Goal: Transaction & Acquisition: Purchase product/service

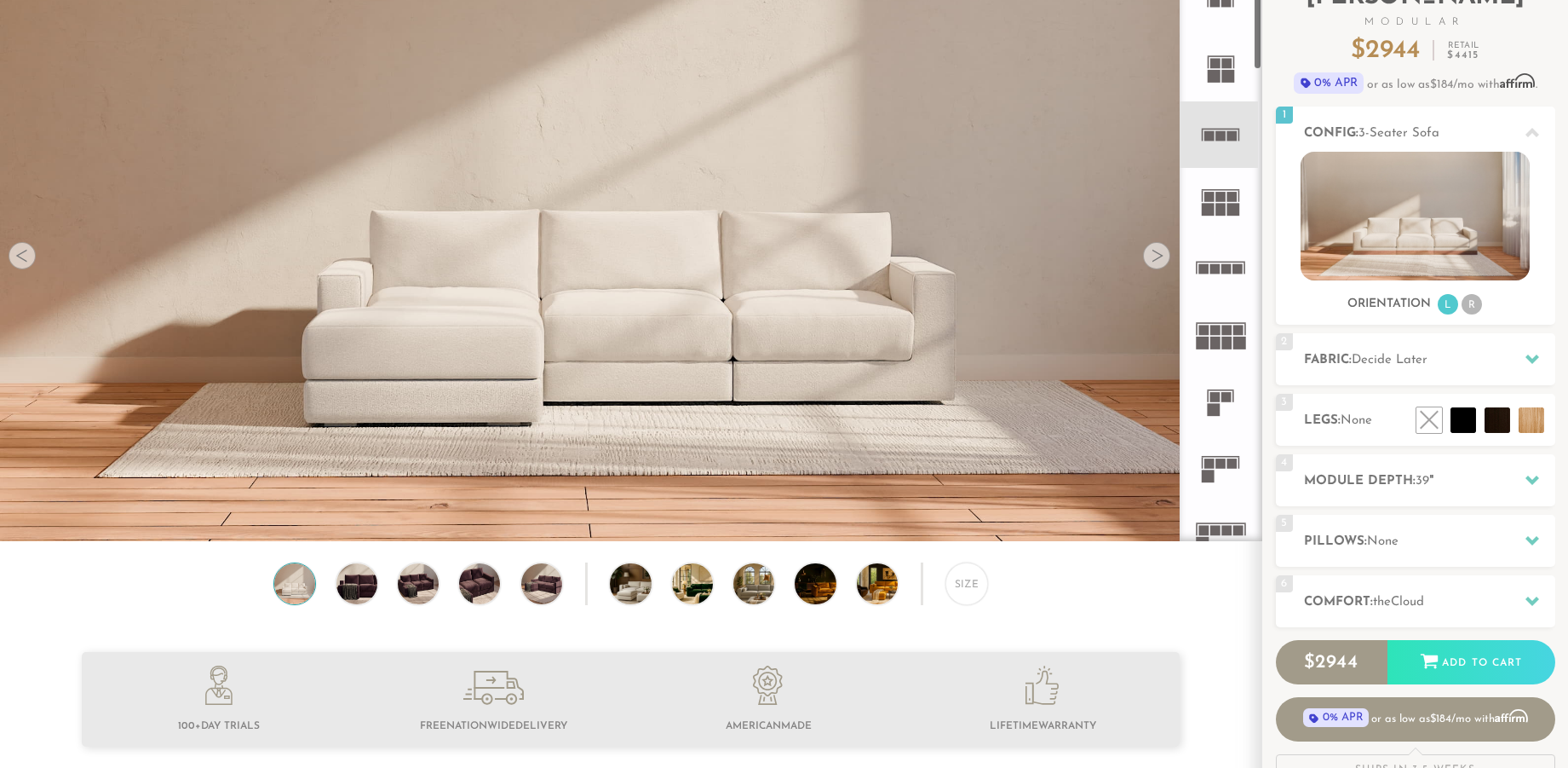
scroll to position [19765, 1568]
click at [1159, 267] on div at bounding box center [1156, 255] width 27 height 27
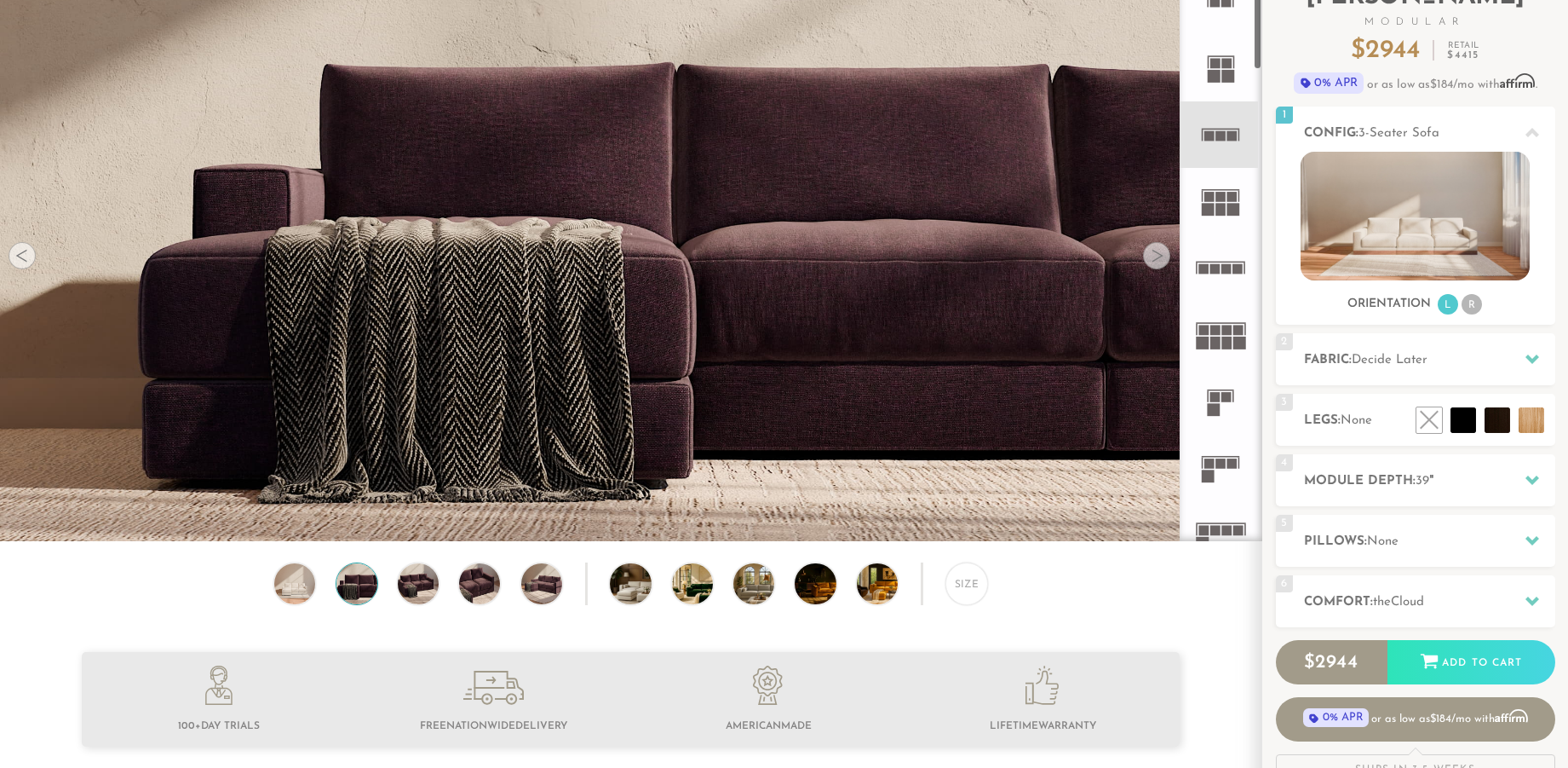
scroll to position [0, 0]
click at [1159, 267] on div at bounding box center [1156, 255] width 27 height 27
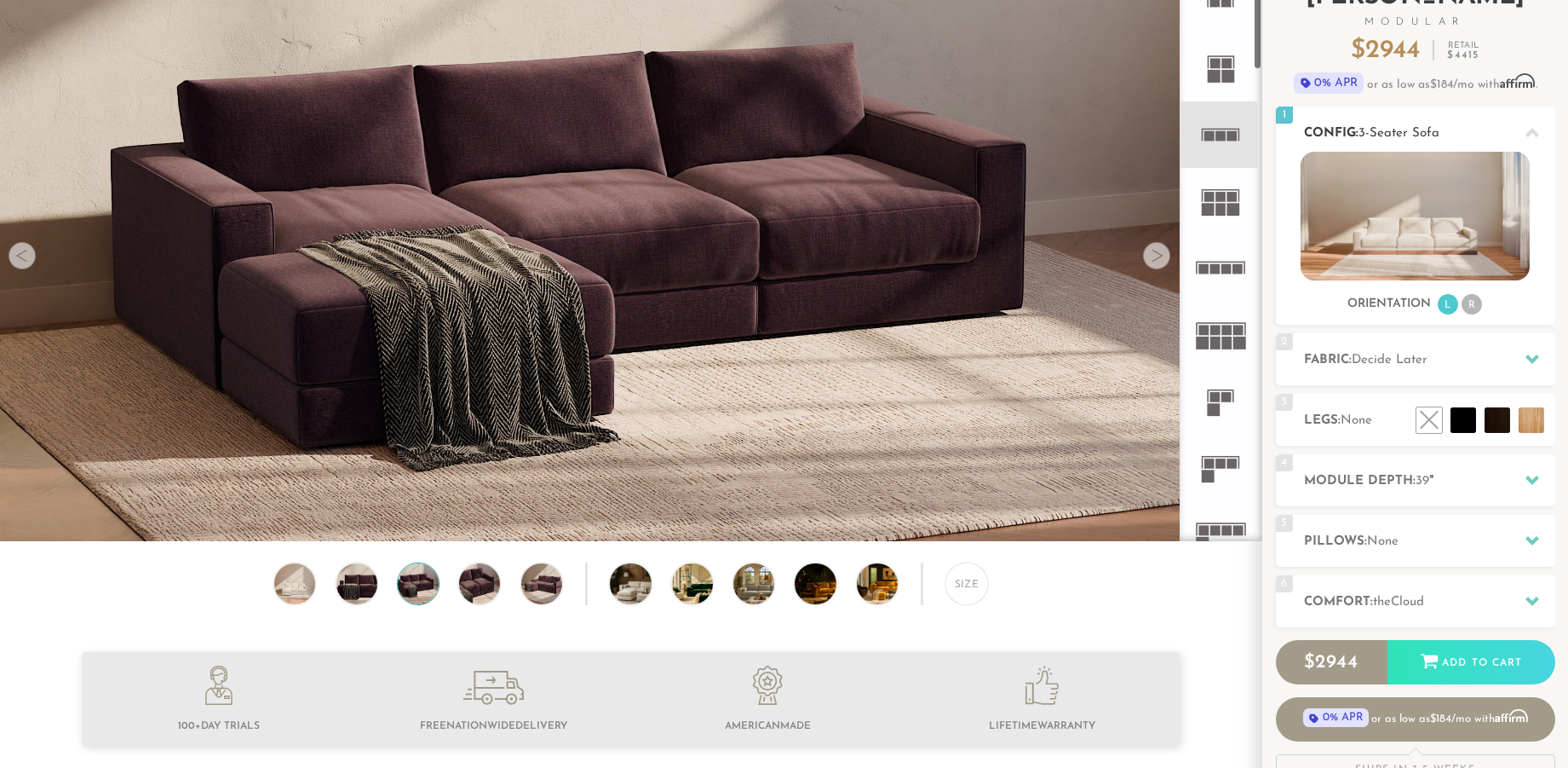
click at [1514, 128] on div at bounding box center [1532, 133] width 36 height 35
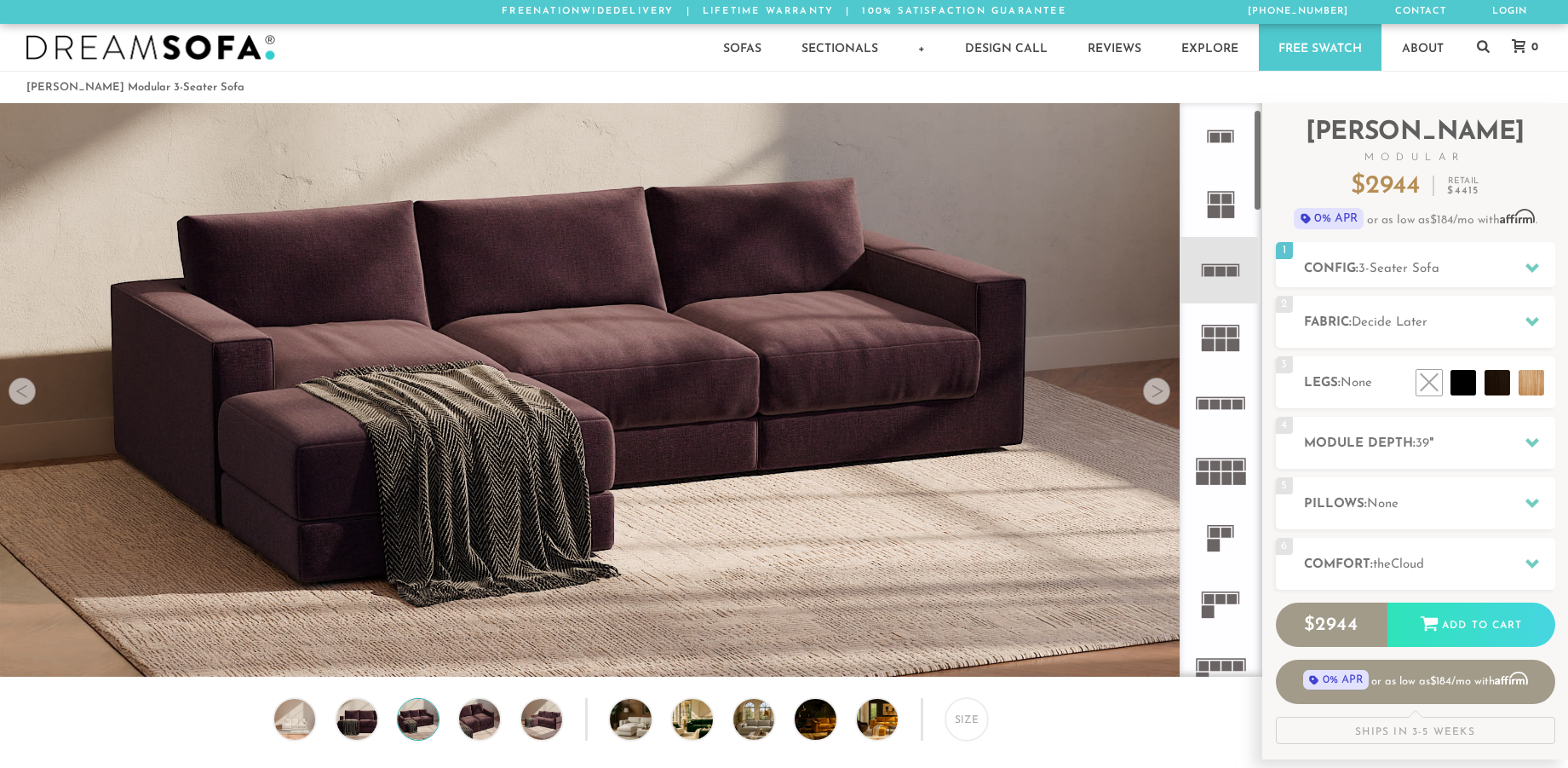
scroll to position [59, 0]
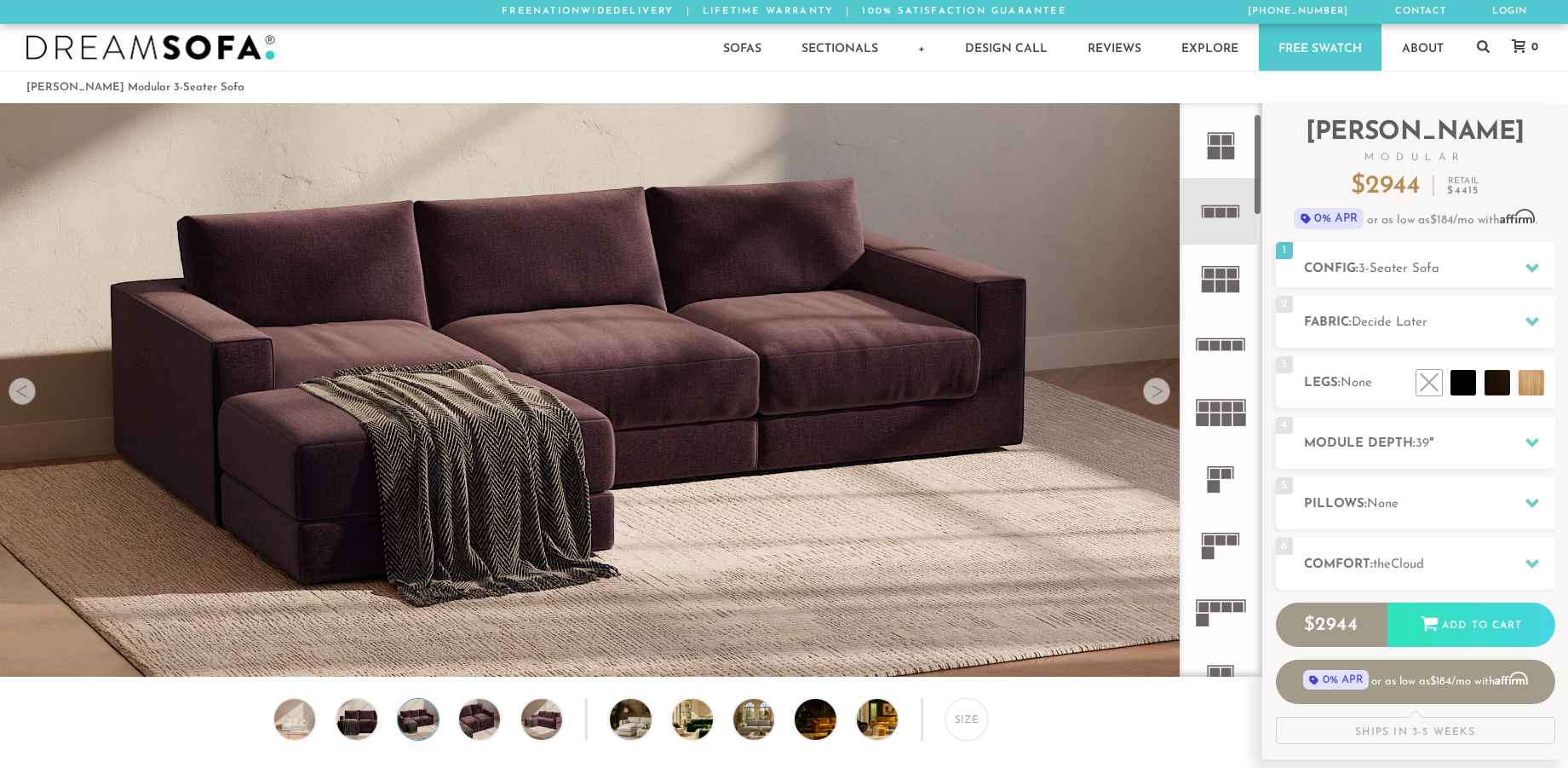
click at [1218, 420] on rect at bounding box center [1215, 419] width 11 height 13
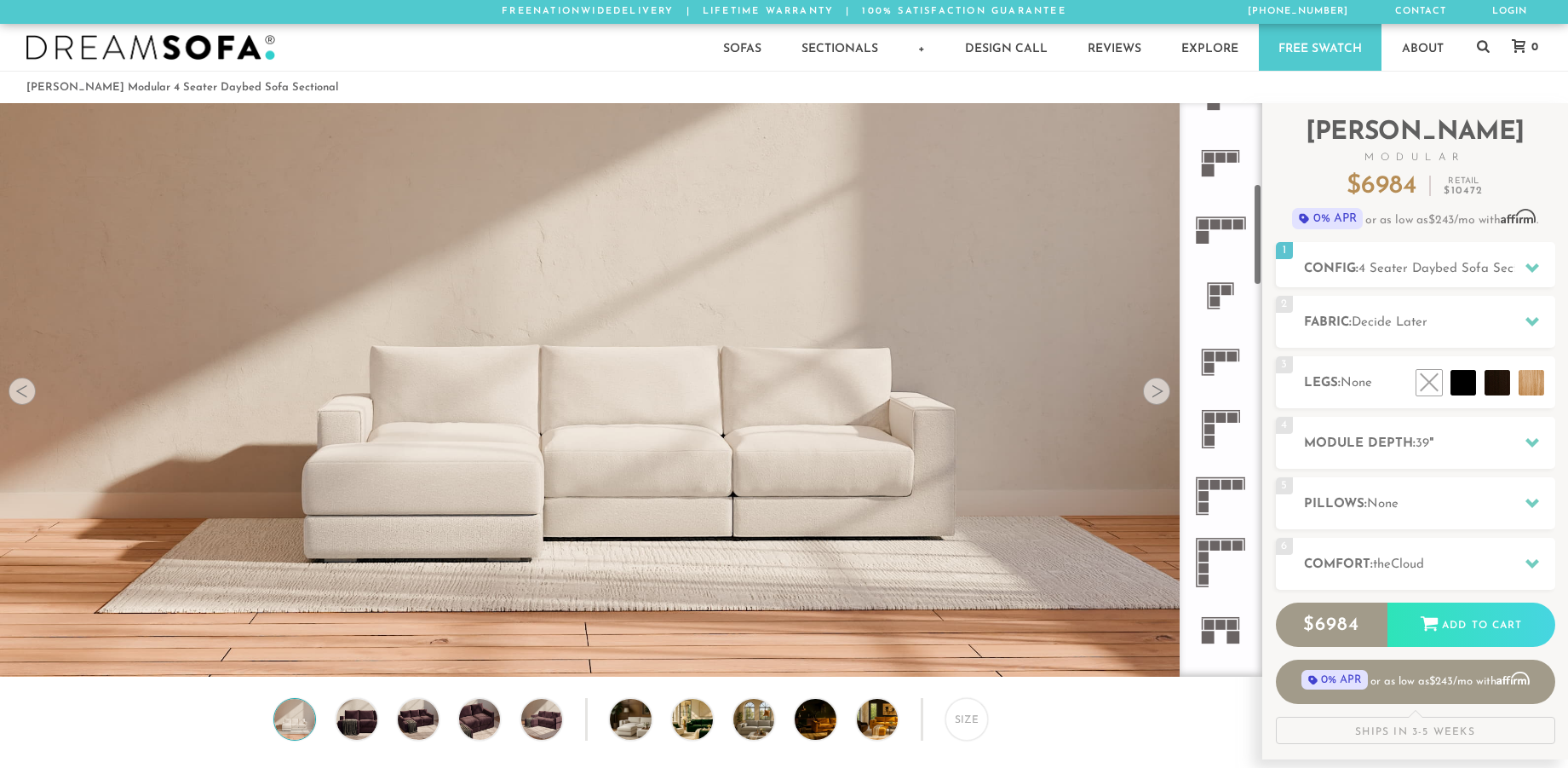
scroll to position [450, 0]
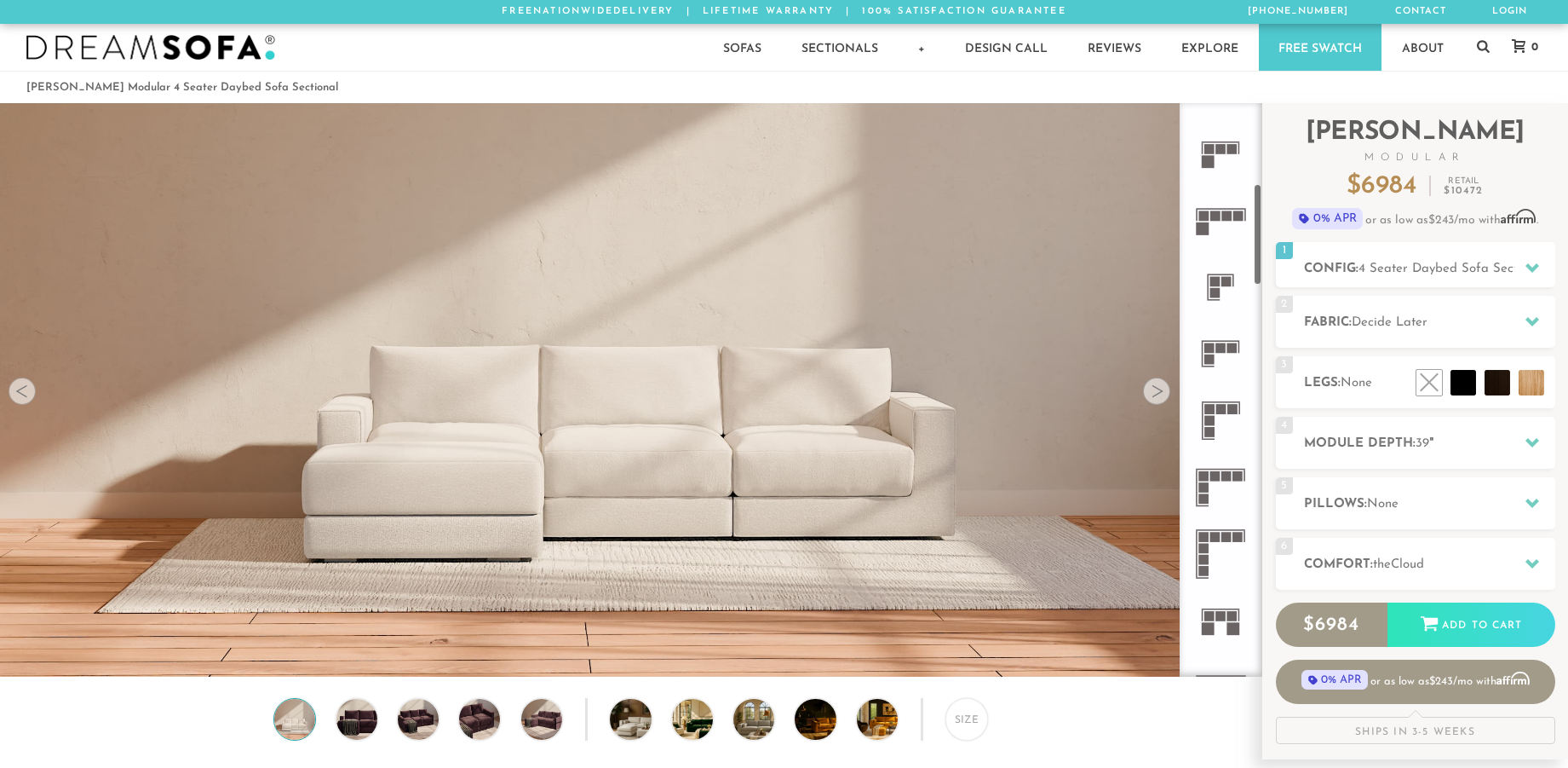
click at [1212, 404] on rect at bounding box center [1210, 409] width 11 height 11
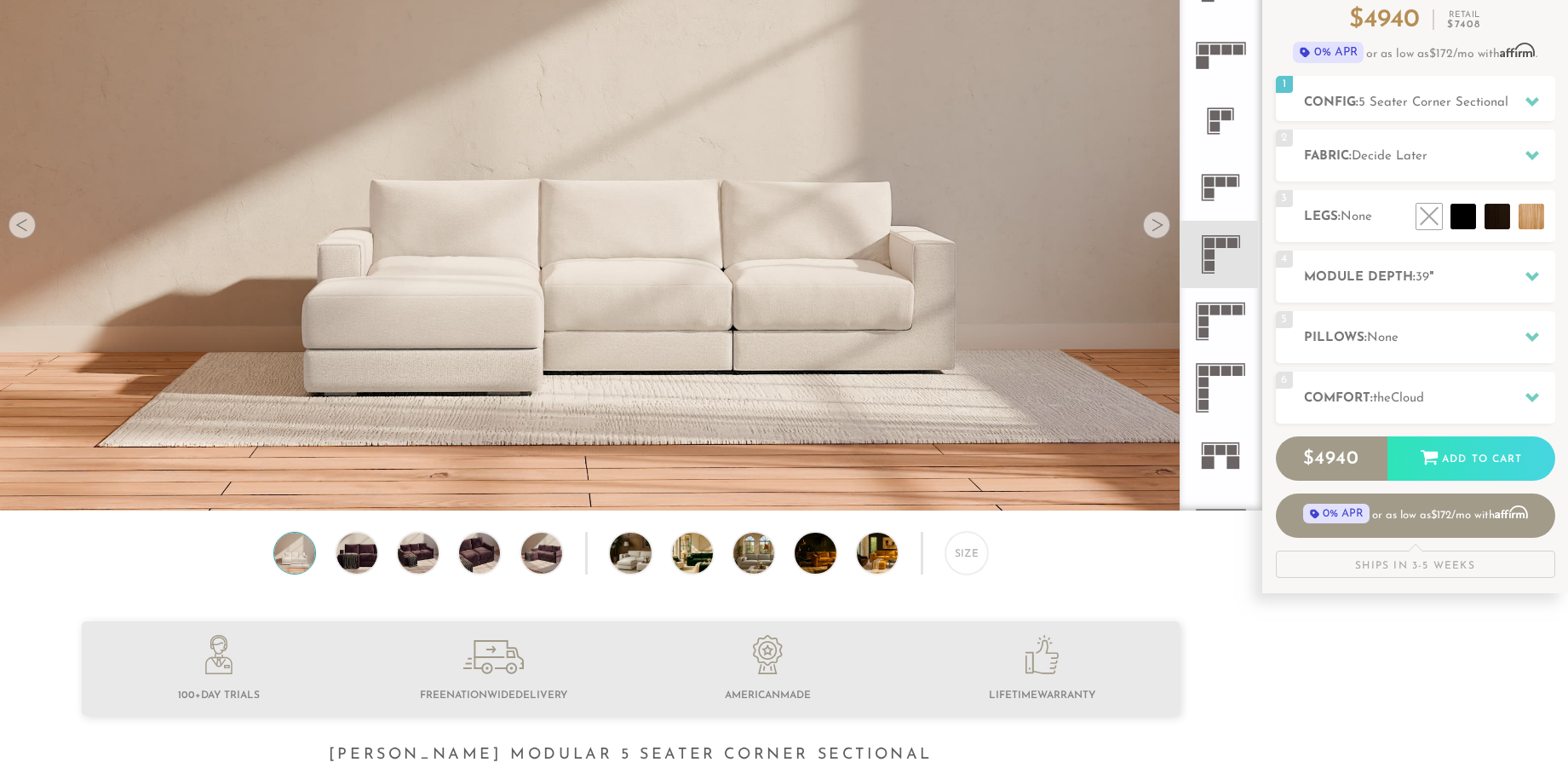
scroll to position [170, 0]
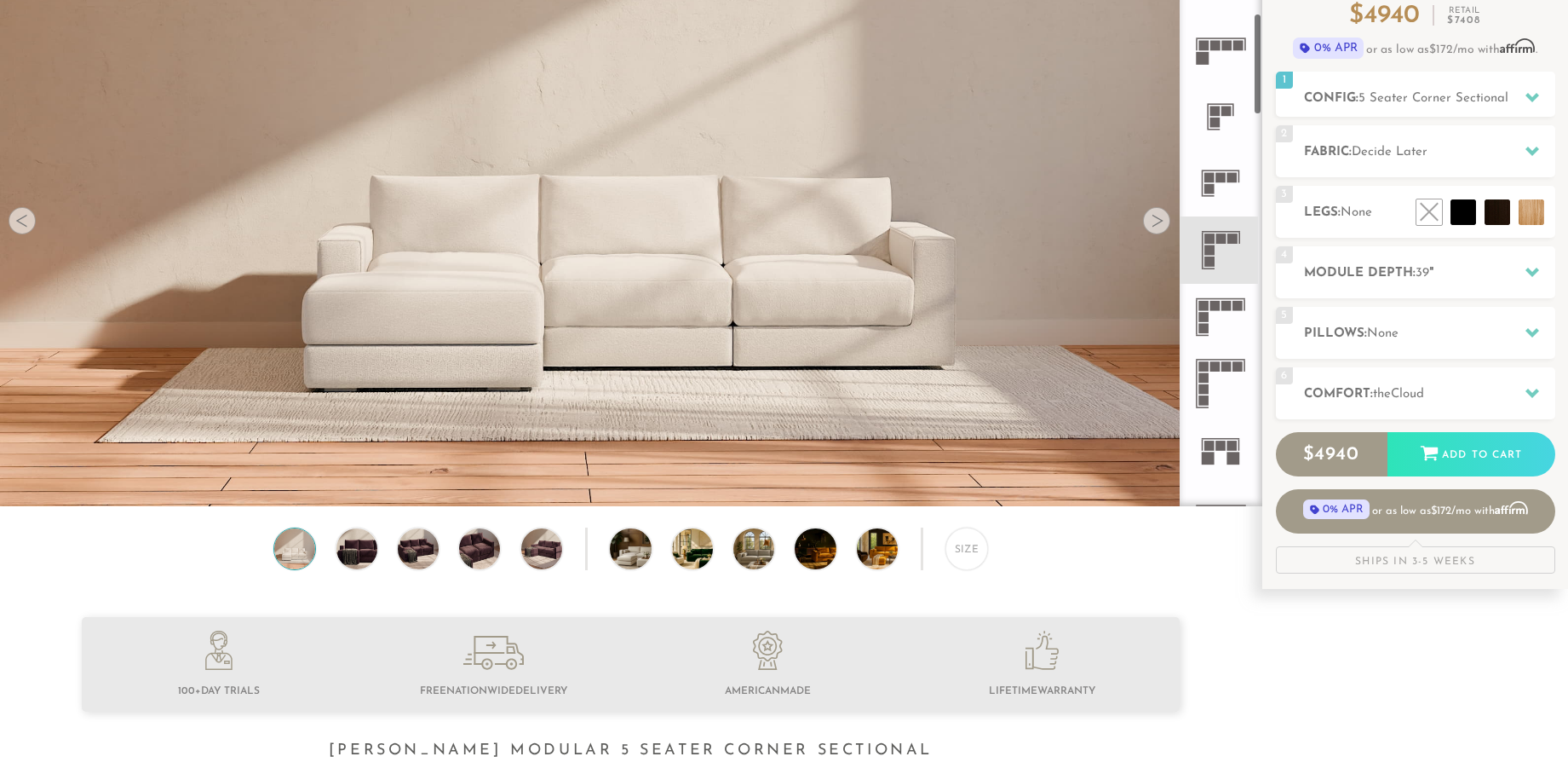
click at [1162, 219] on div at bounding box center [1156, 220] width 27 height 27
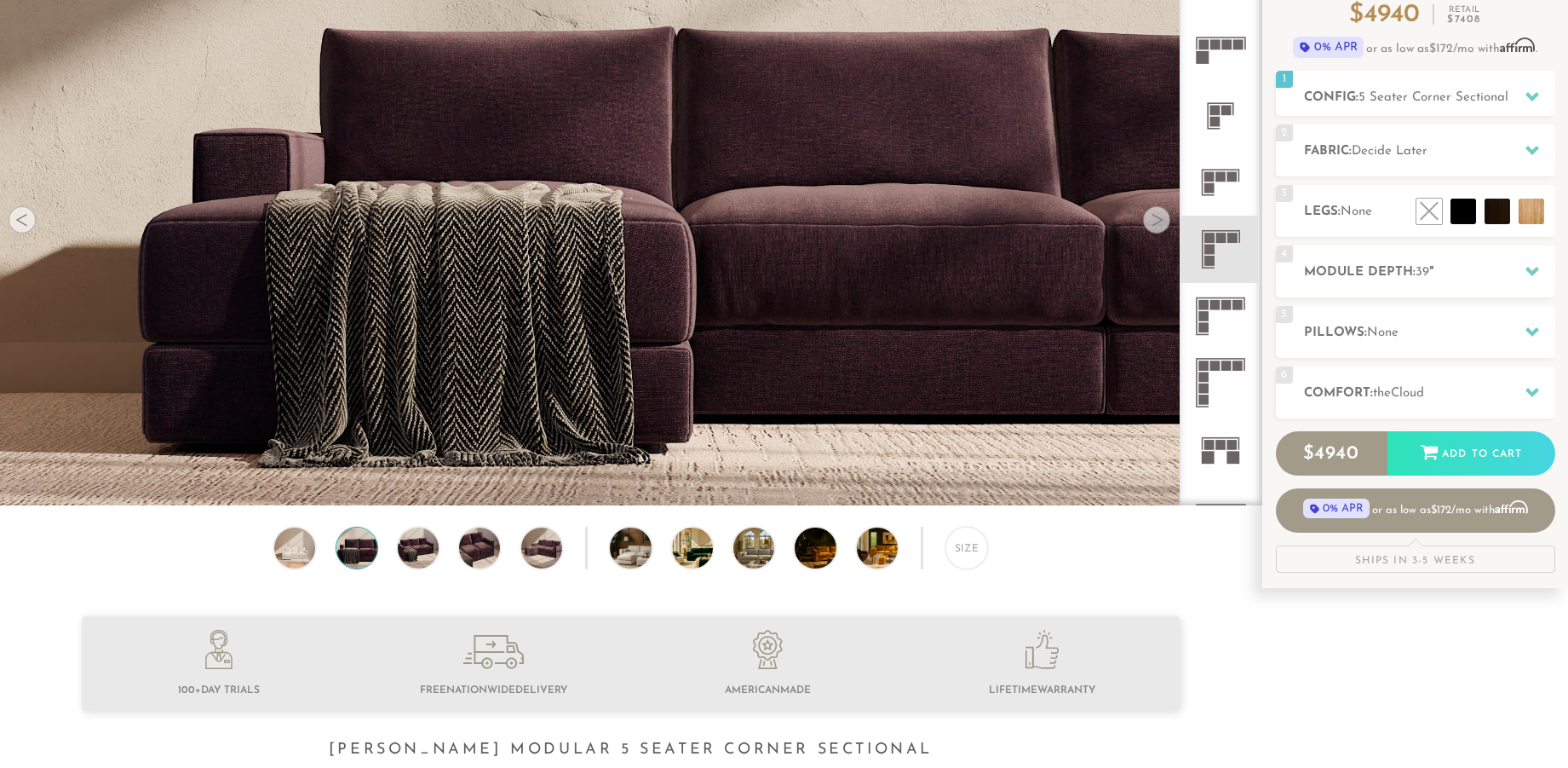
click at [1162, 219] on div at bounding box center [1156, 219] width 27 height 27
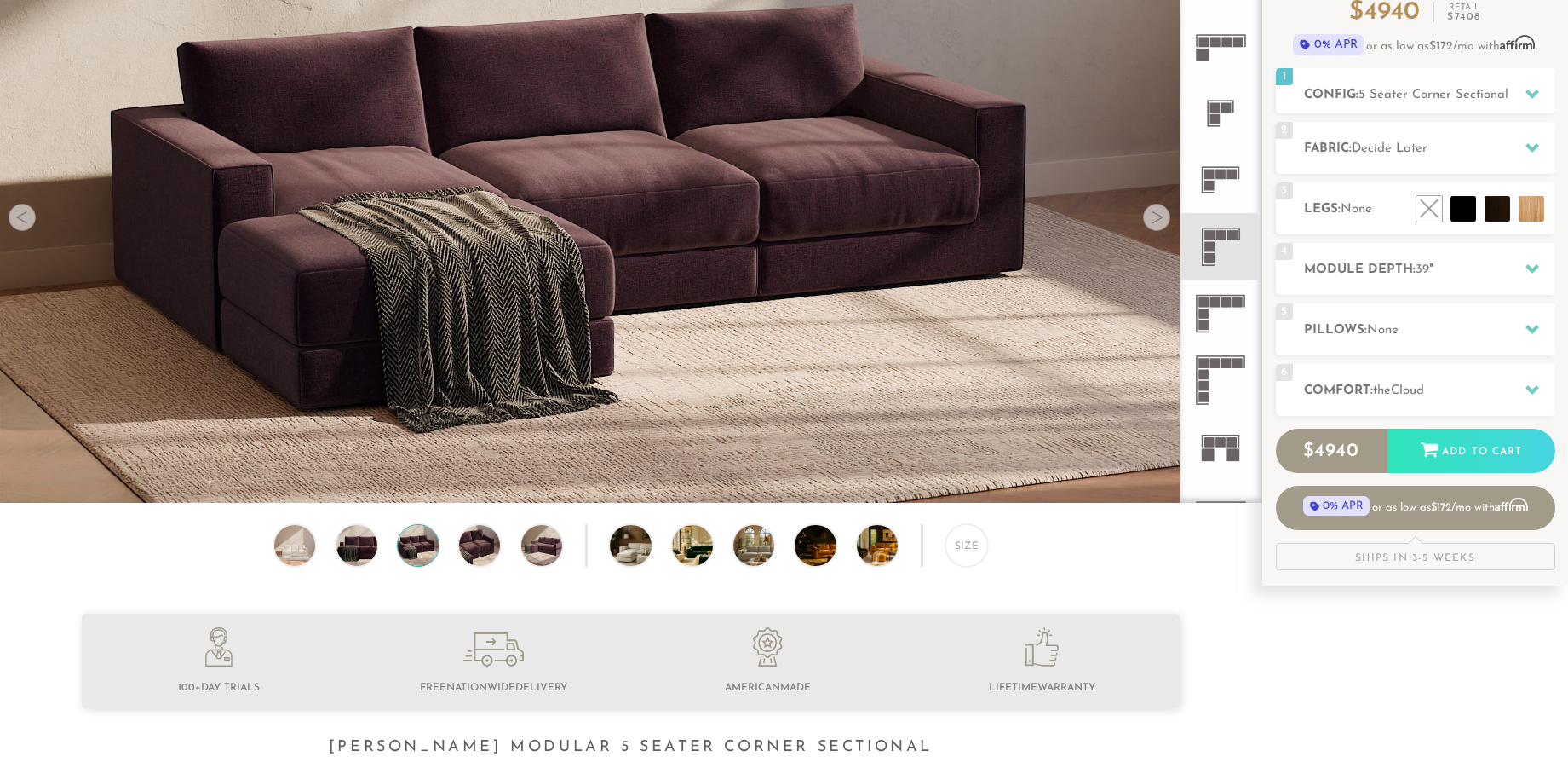
click at [1162, 219] on div at bounding box center [1156, 217] width 27 height 27
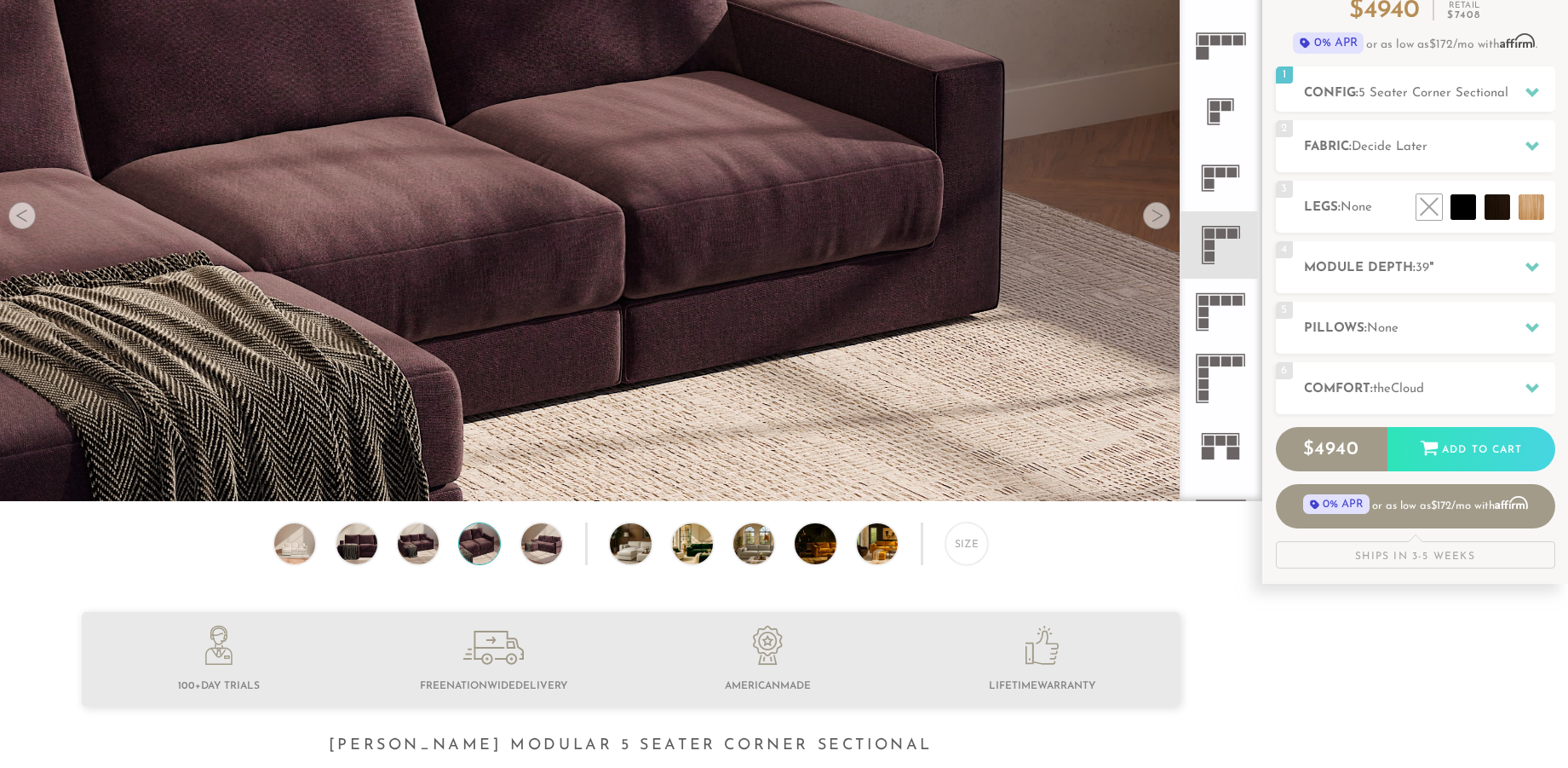
click at [1162, 219] on div at bounding box center [1156, 215] width 27 height 27
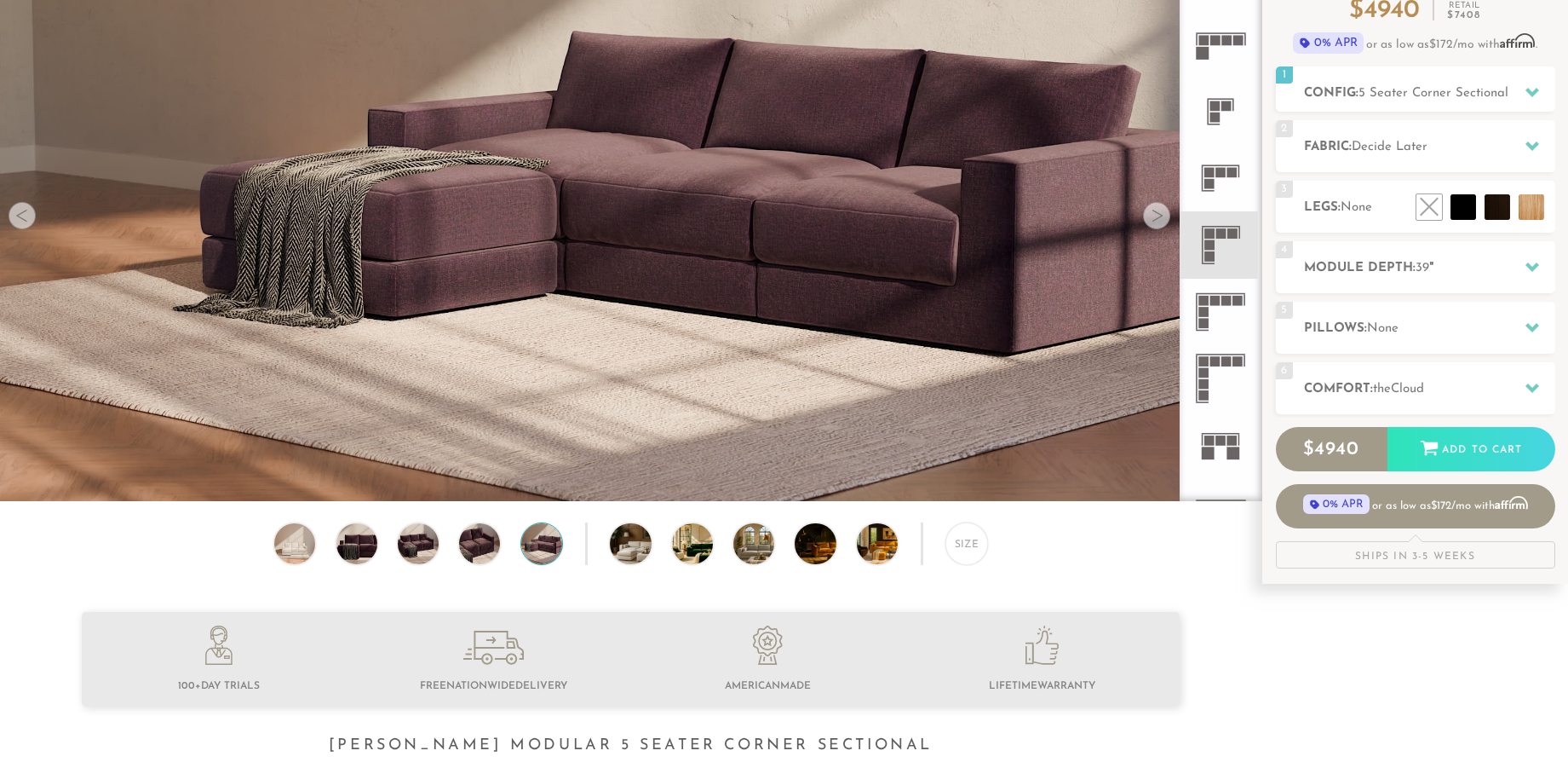
click at [1162, 219] on div at bounding box center [1156, 215] width 27 height 27
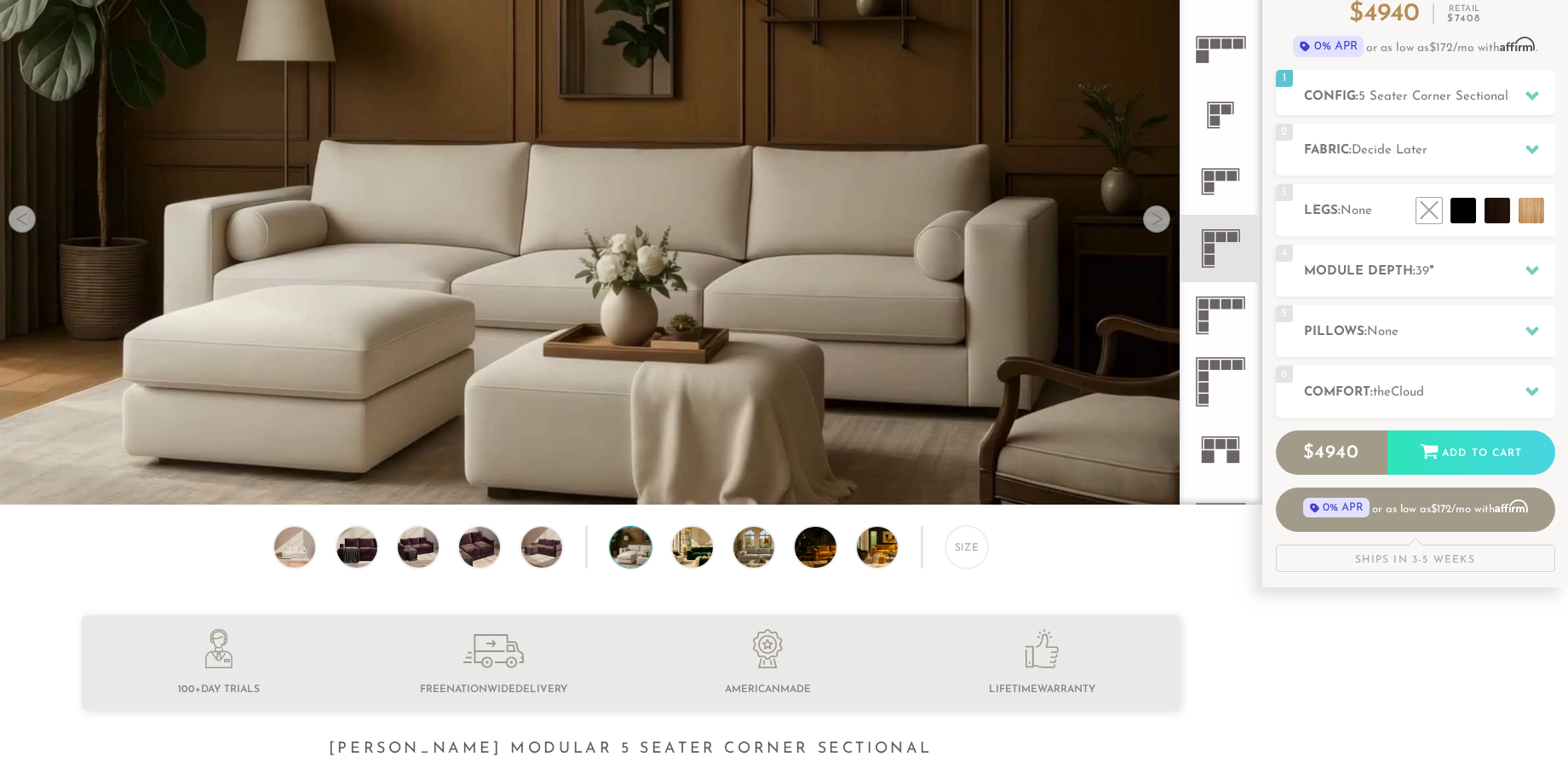
click at [1162, 219] on div at bounding box center [1156, 218] width 27 height 27
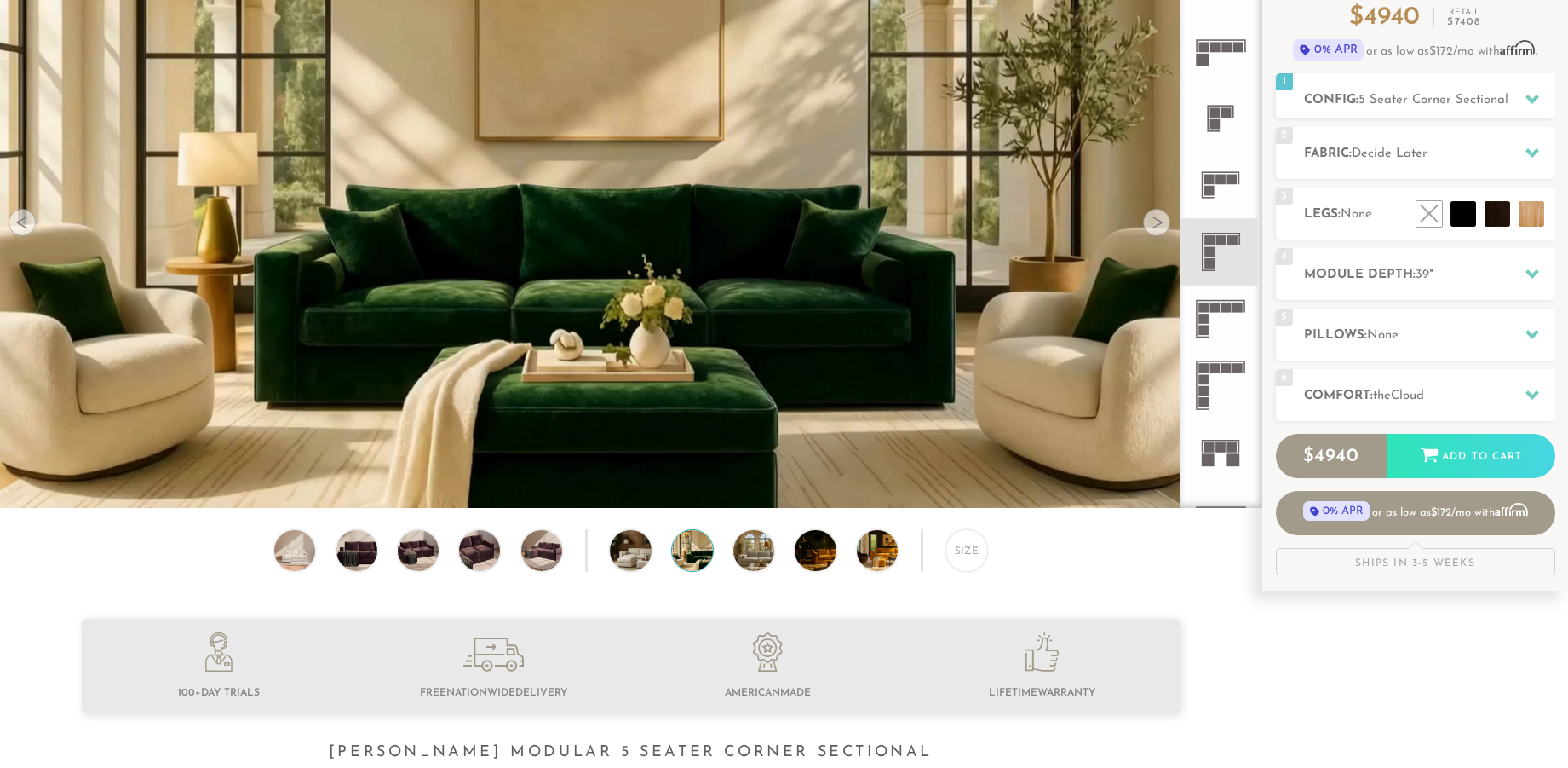
click at [1162, 219] on div at bounding box center [1156, 222] width 27 height 27
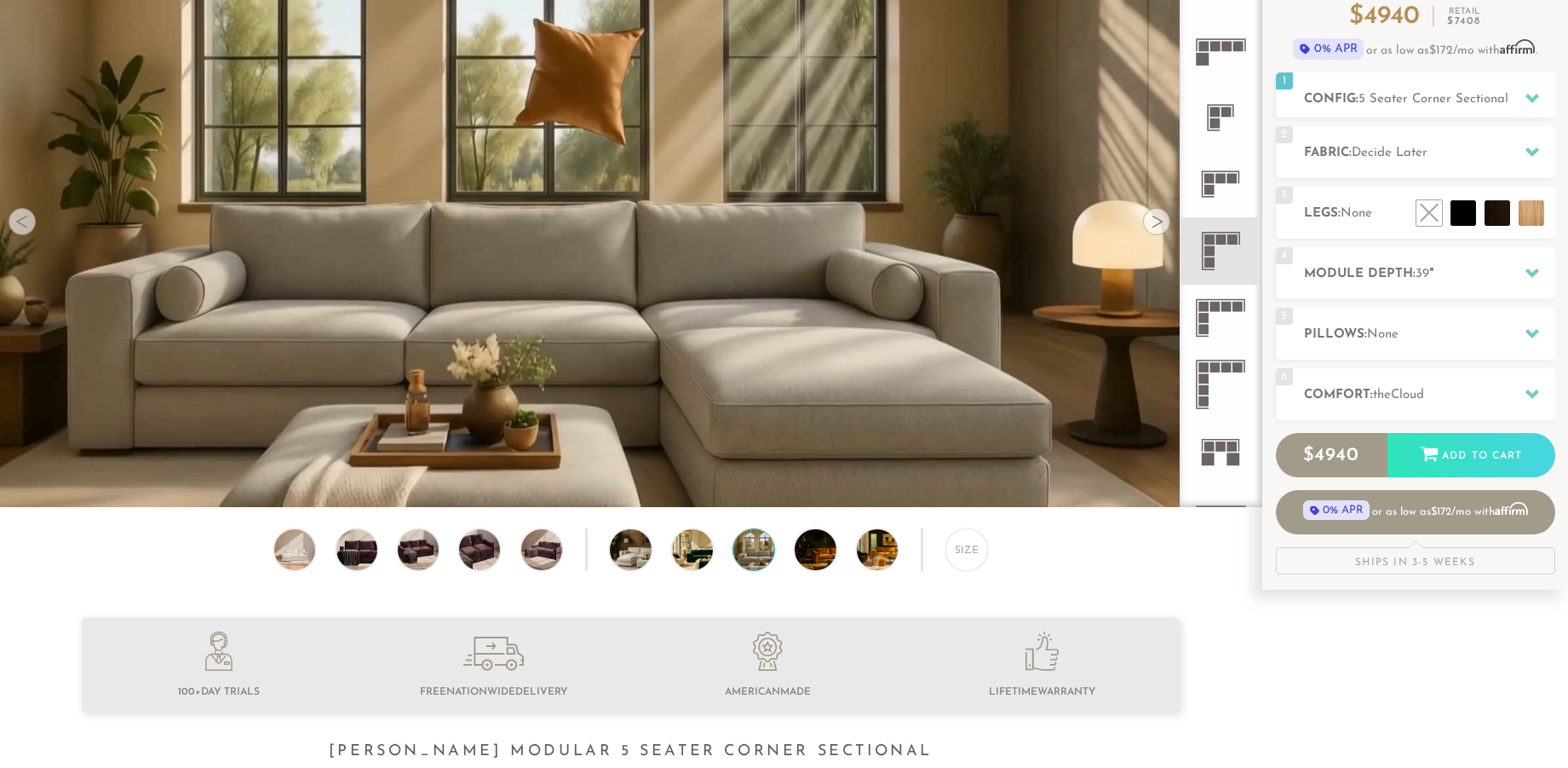
click at [1162, 219] on div at bounding box center [1156, 221] width 27 height 27
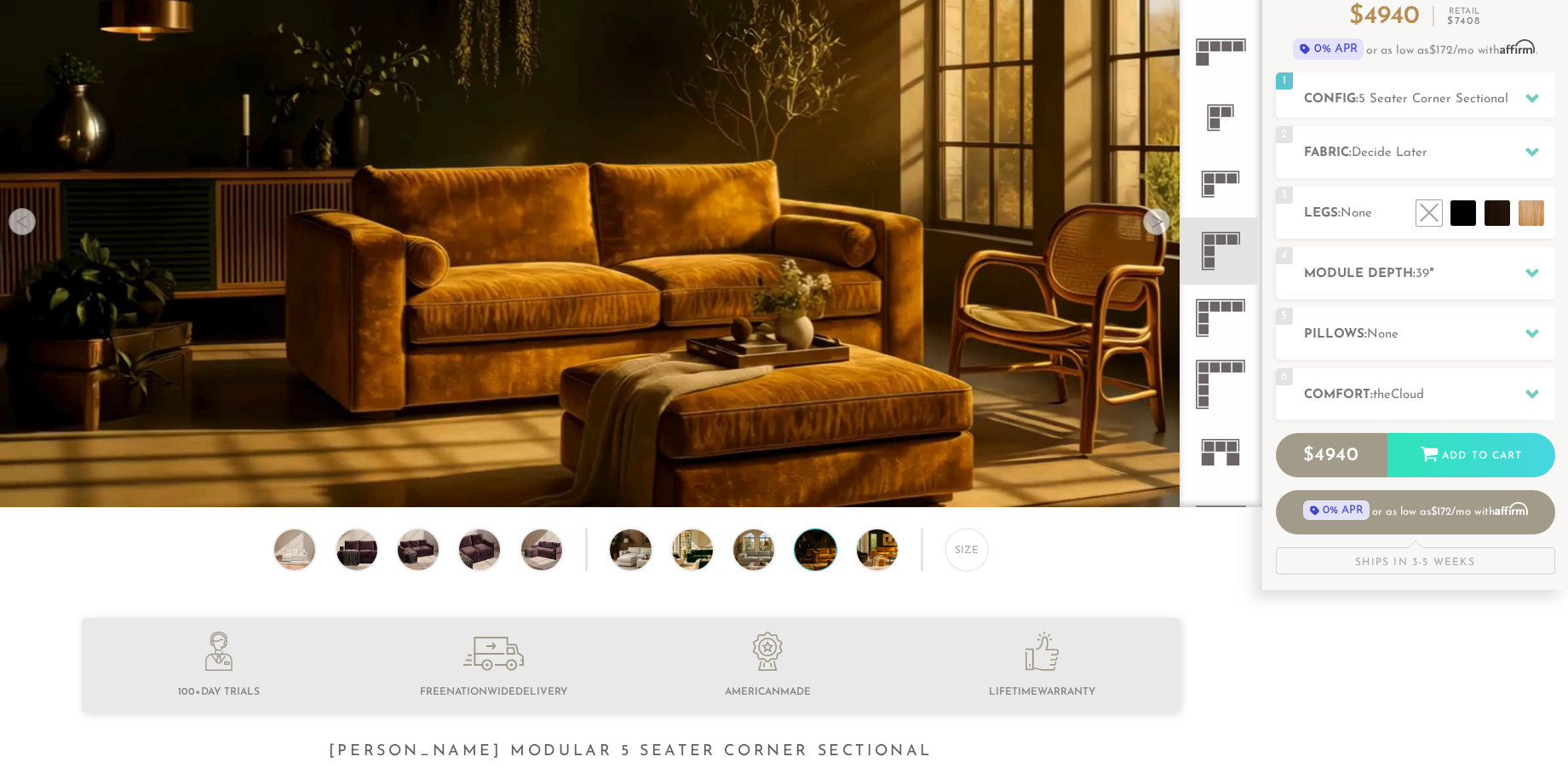
scroll to position [172, 1]
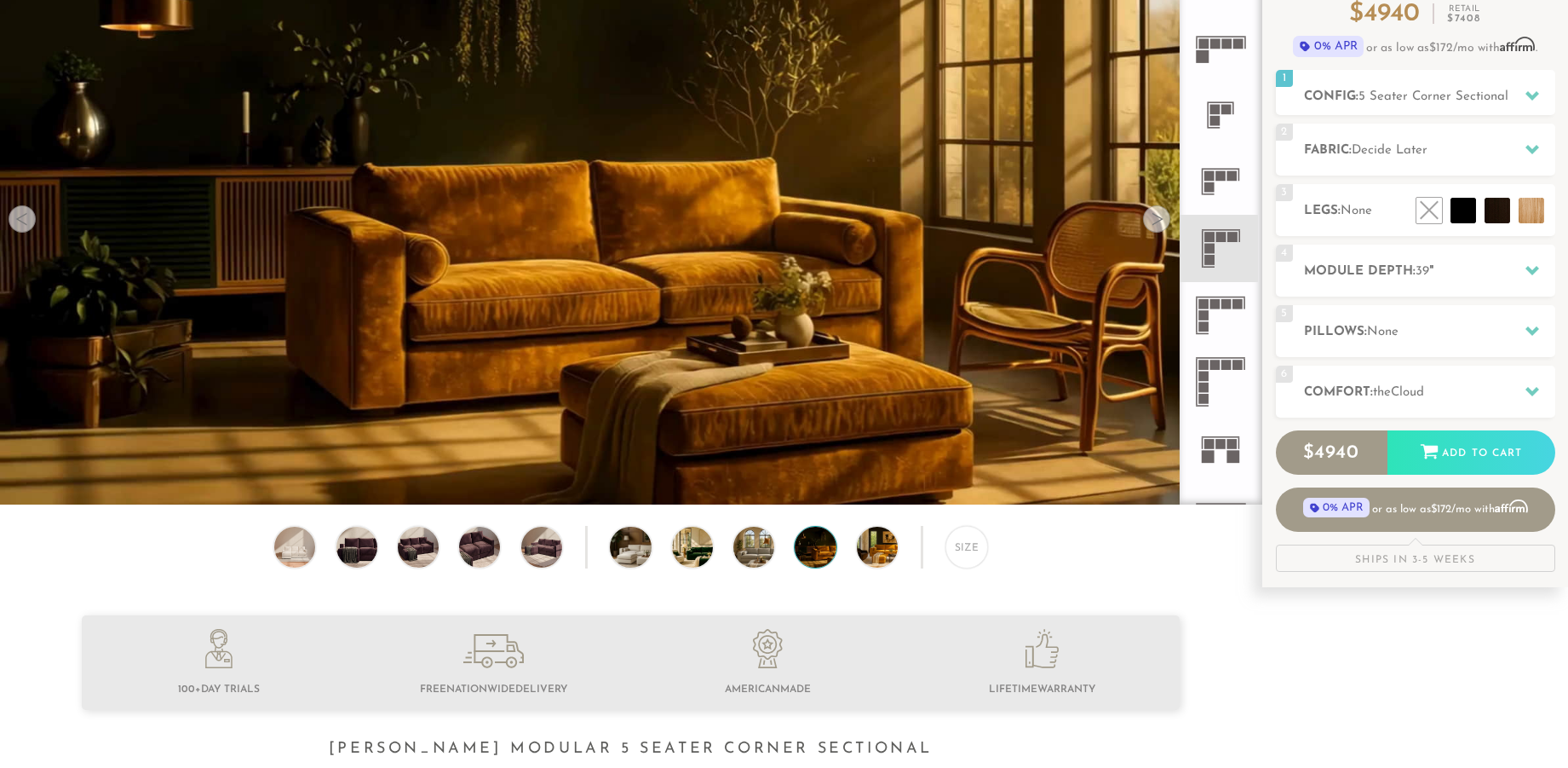
click at [1162, 219] on div at bounding box center [1156, 218] width 27 height 27
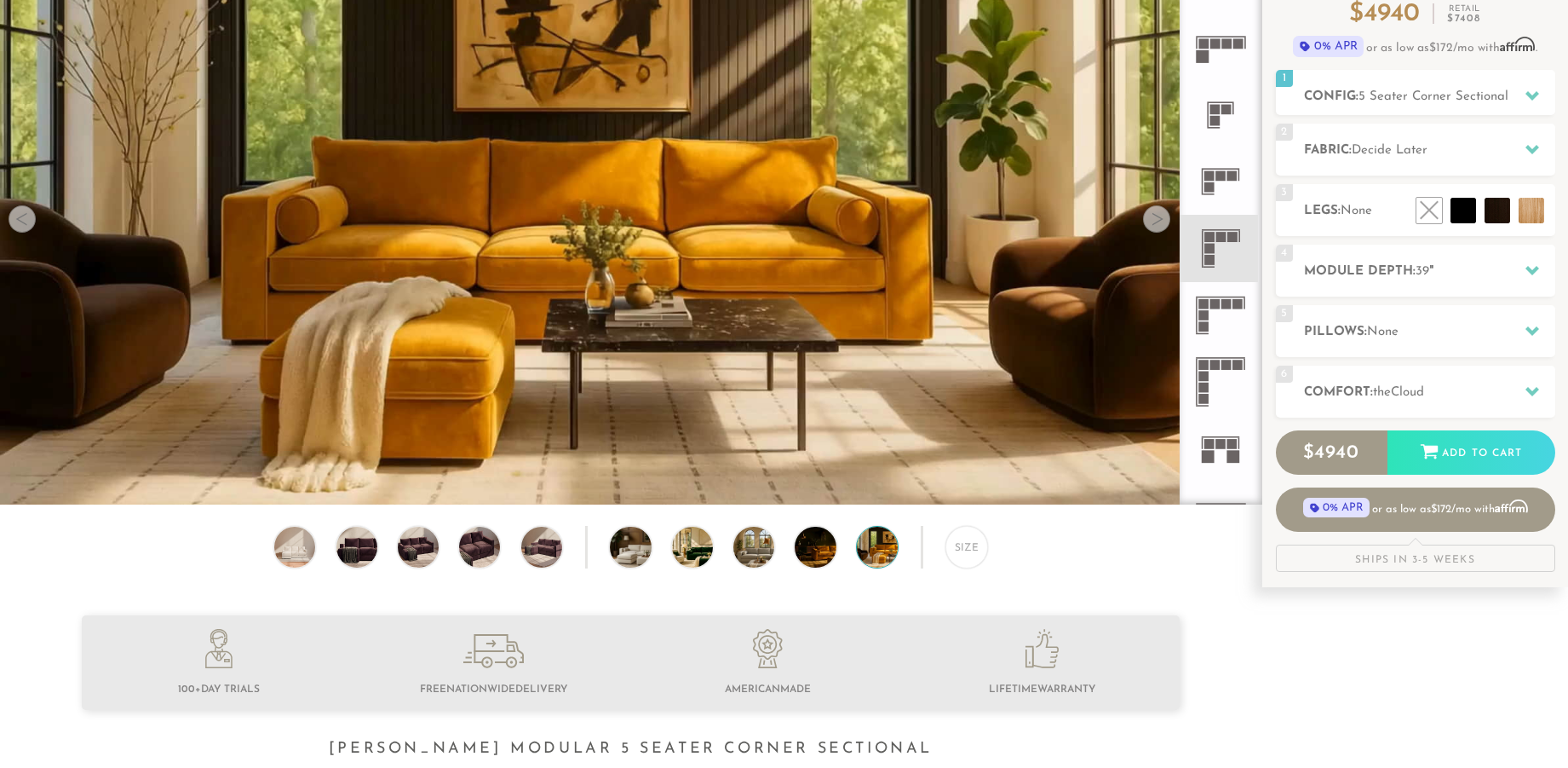
click at [1162, 219] on div at bounding box center [1156, 218] width 27 height 27
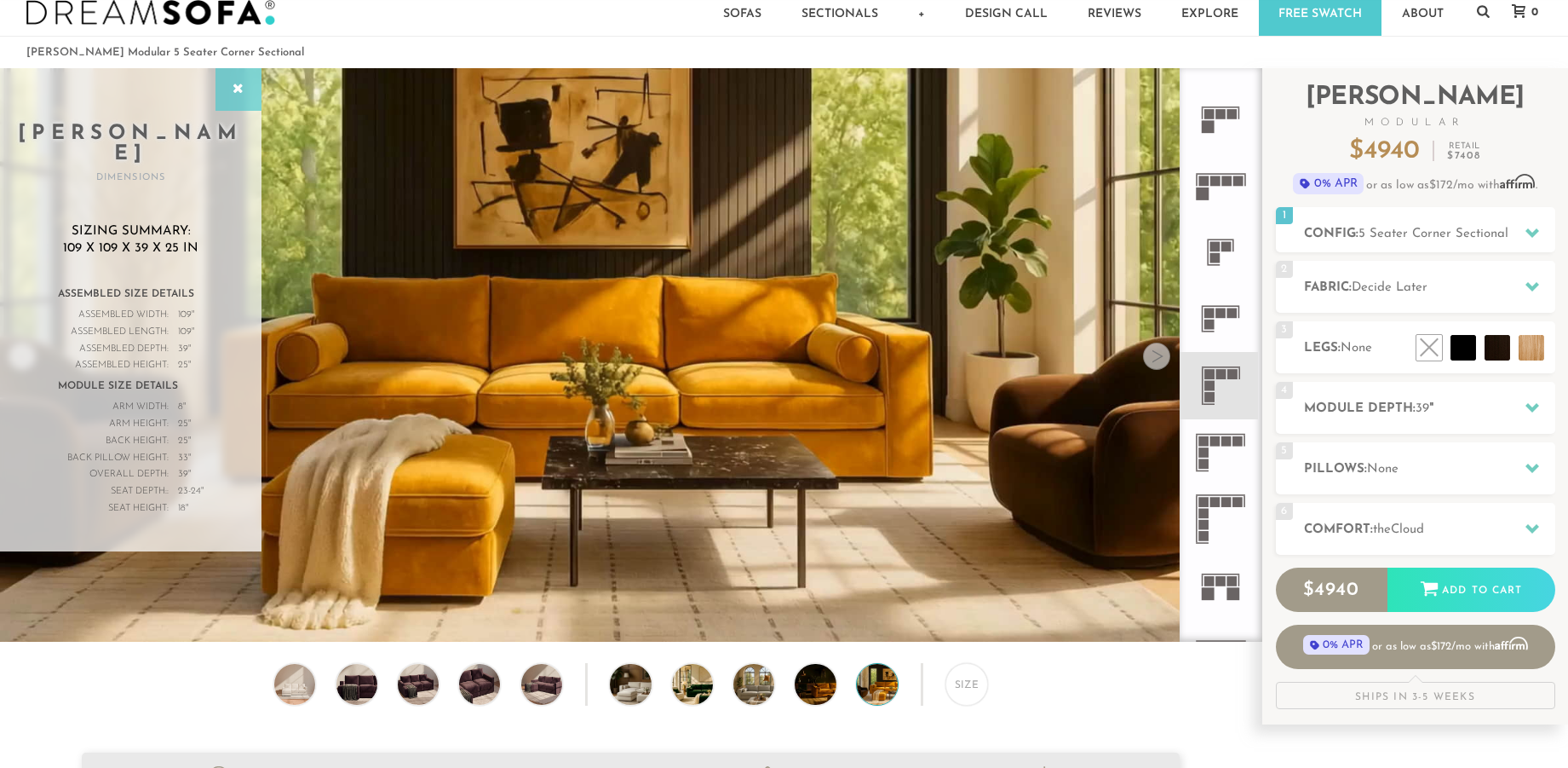
scroll to position [36, 0]
click at [236, 91] on icon at bounding box center [238, 88] width 18 height 13
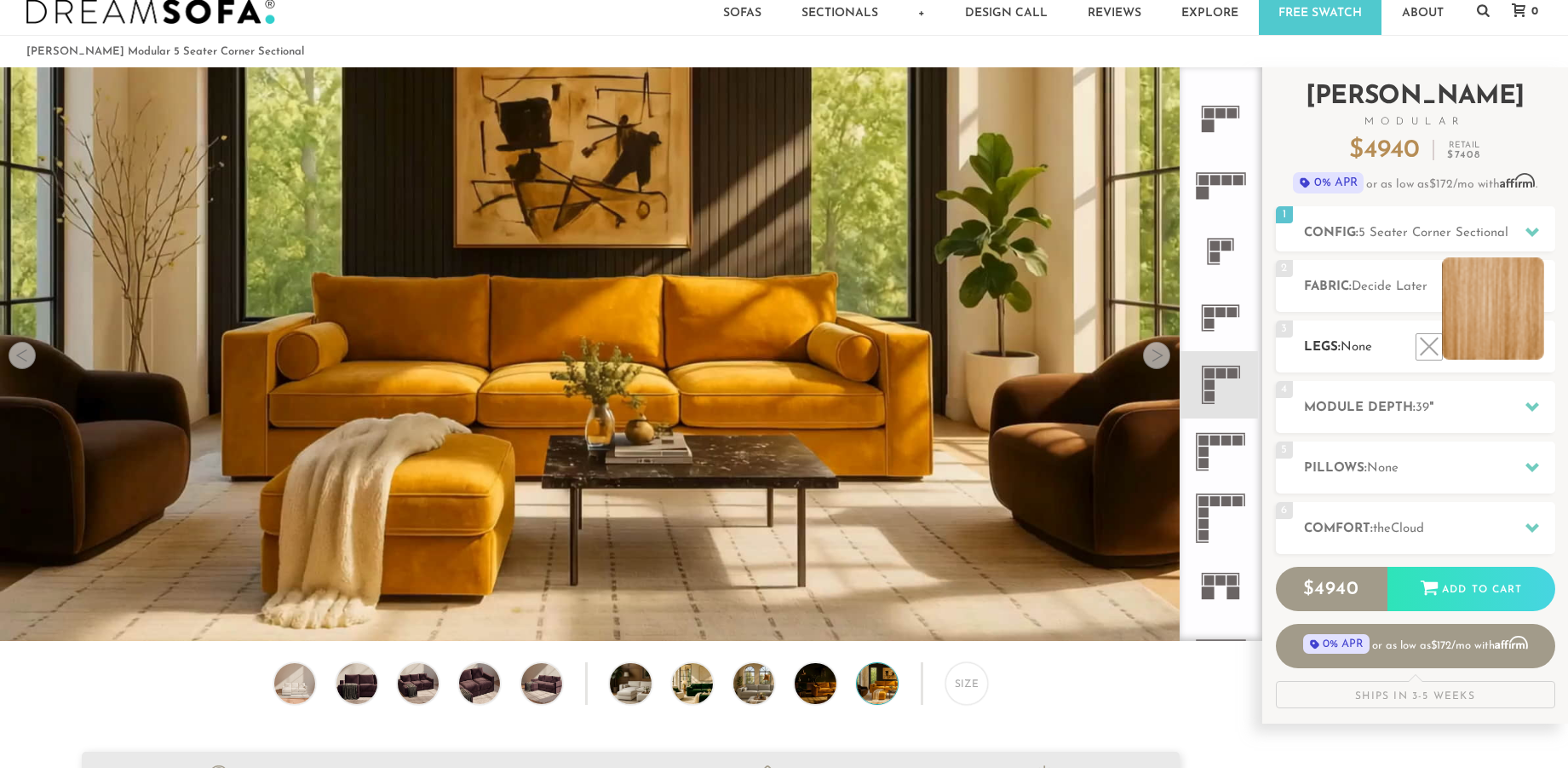
click at [1514, 324] on li at bounding box center [1493, 308] width 102 height 102
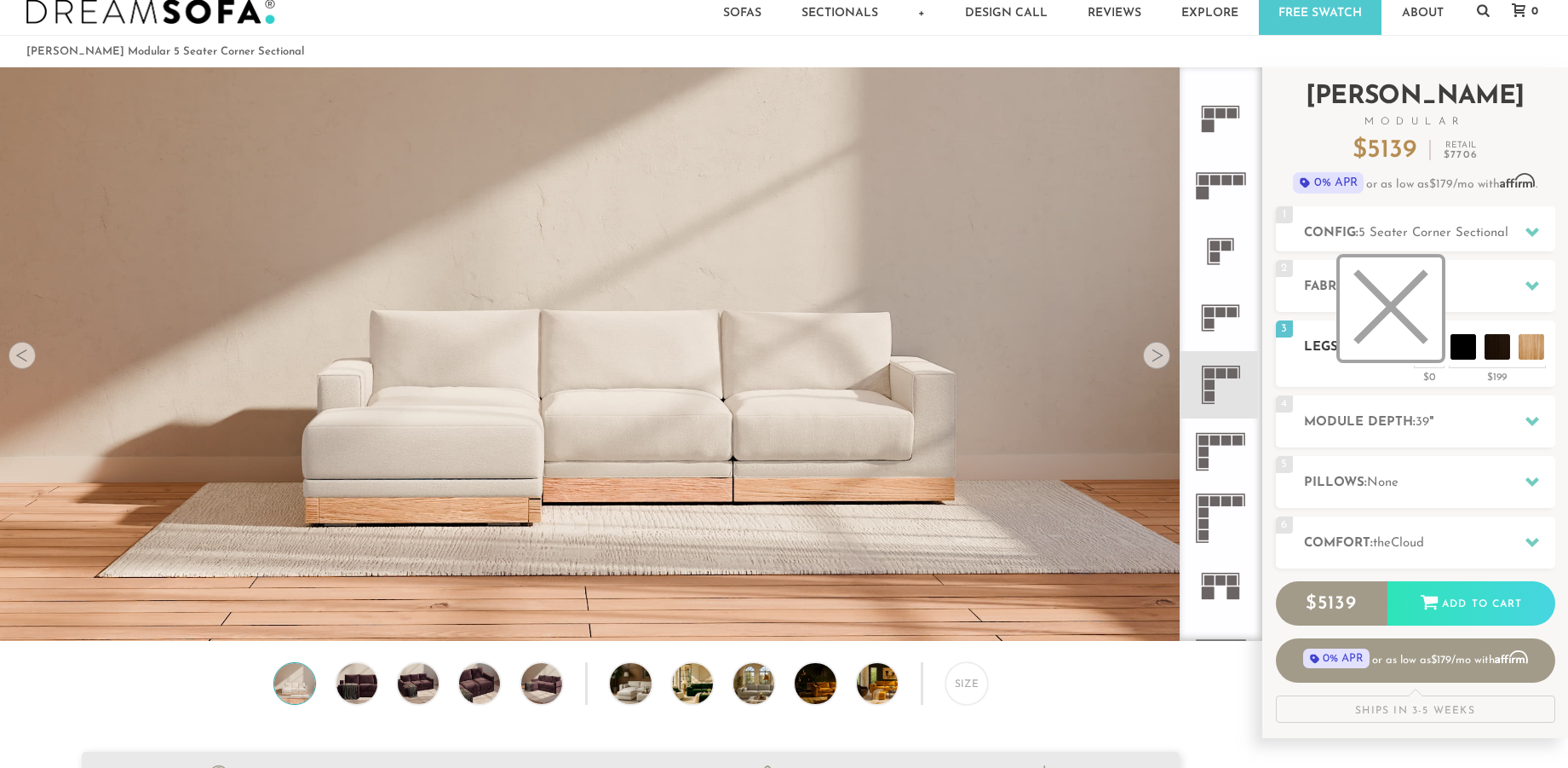
click at [1436, 351] on li at bounding box center [1391, 308] width 102 height 102
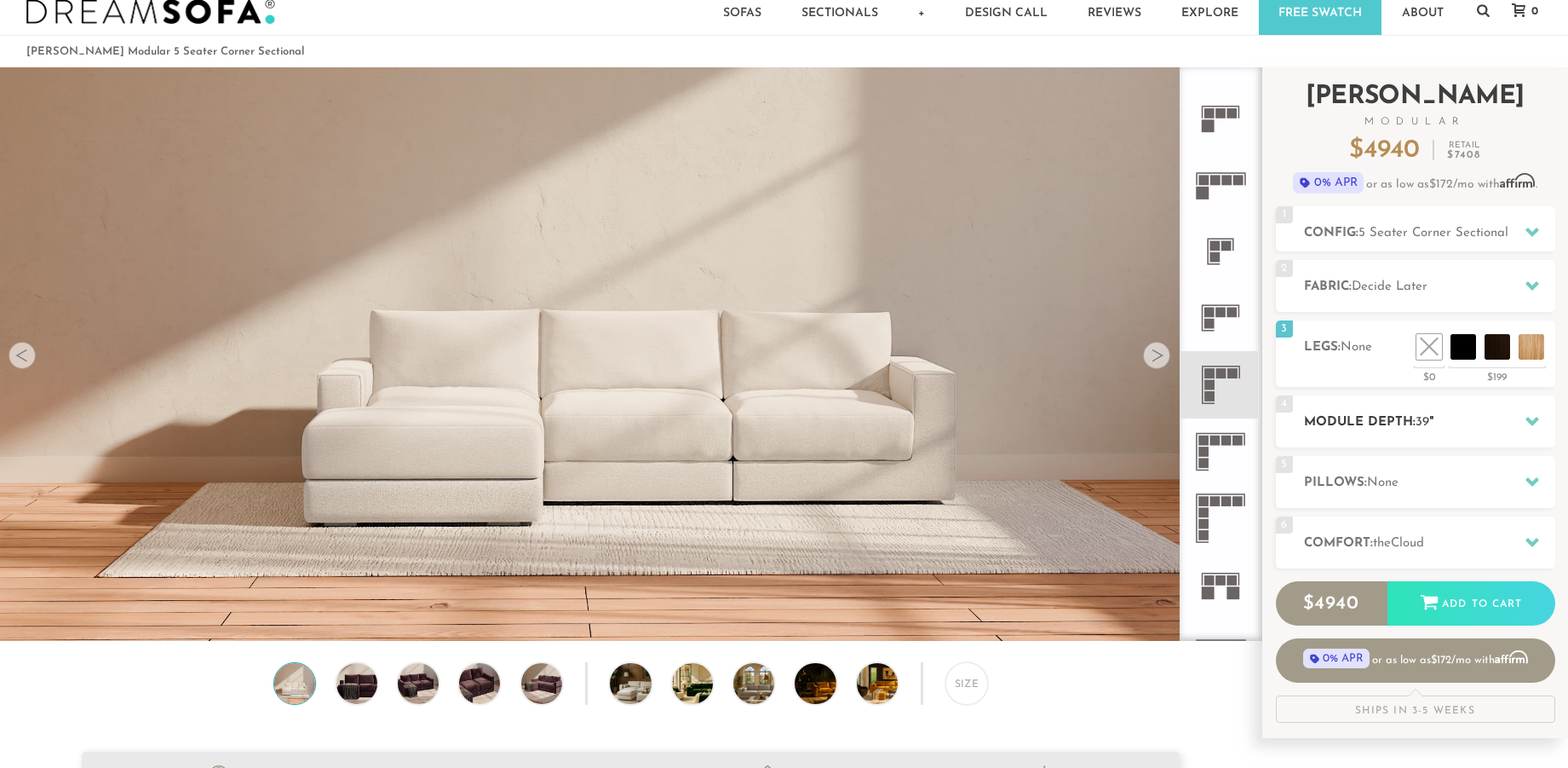
scroll to position [78, 0]
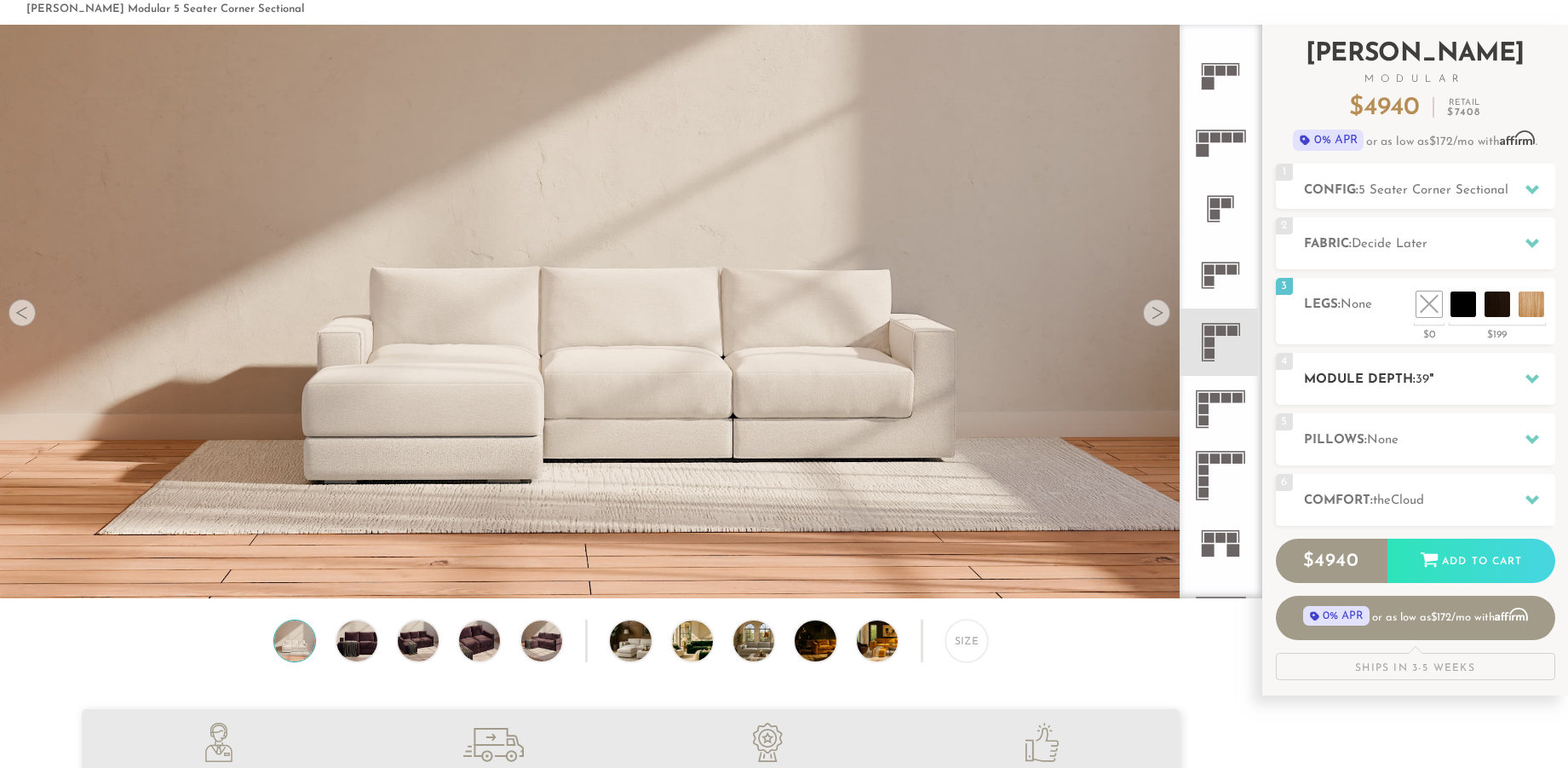
click at [1431, 373] on h2 "Module Depth: 39 "" at bounding box center [1429, 380] width 251 height 19
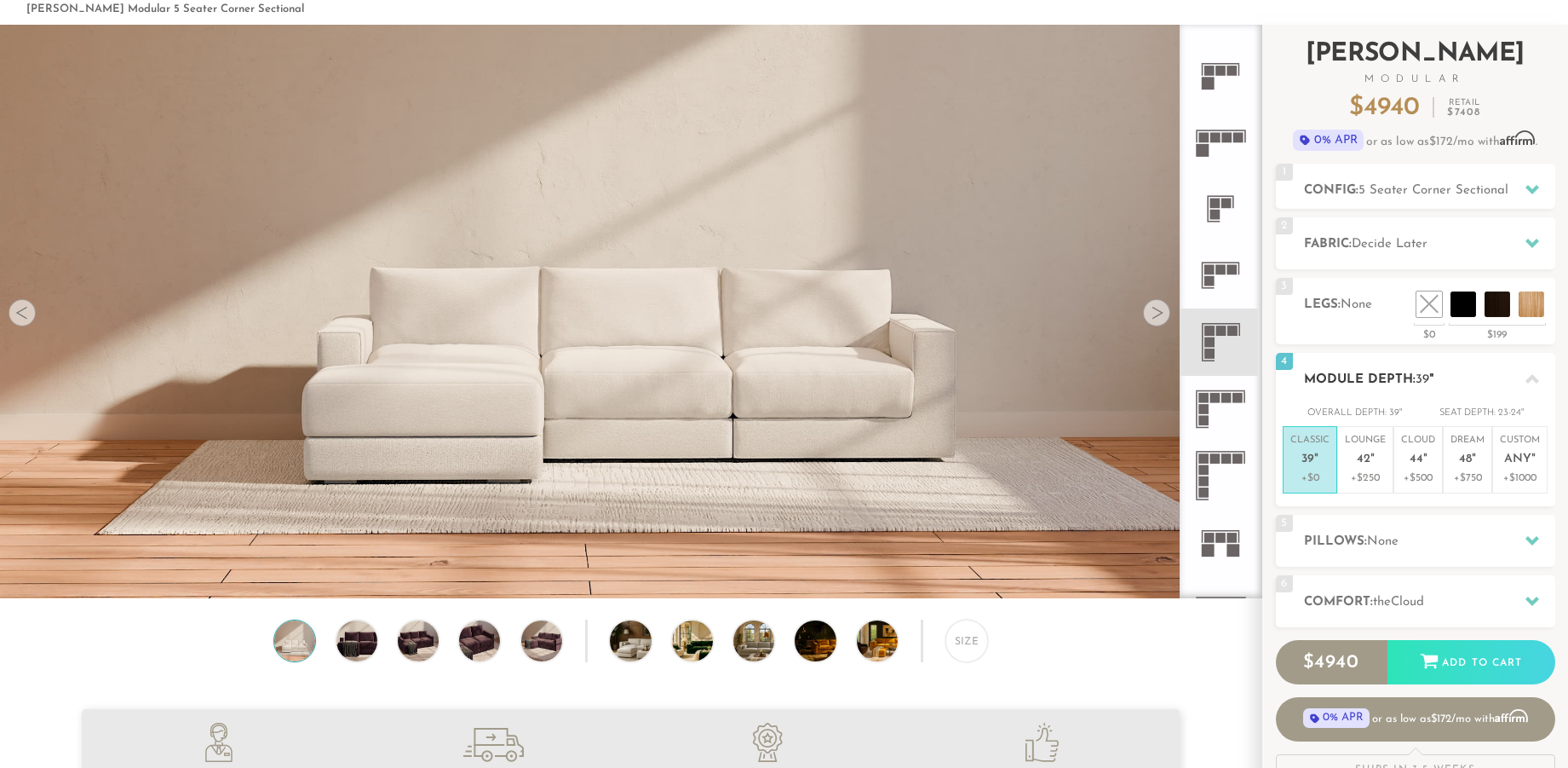
click at [1499, 370] on h2 "Module Depth: 39 "" at bounding box center [1429, 380] width 251 height 19
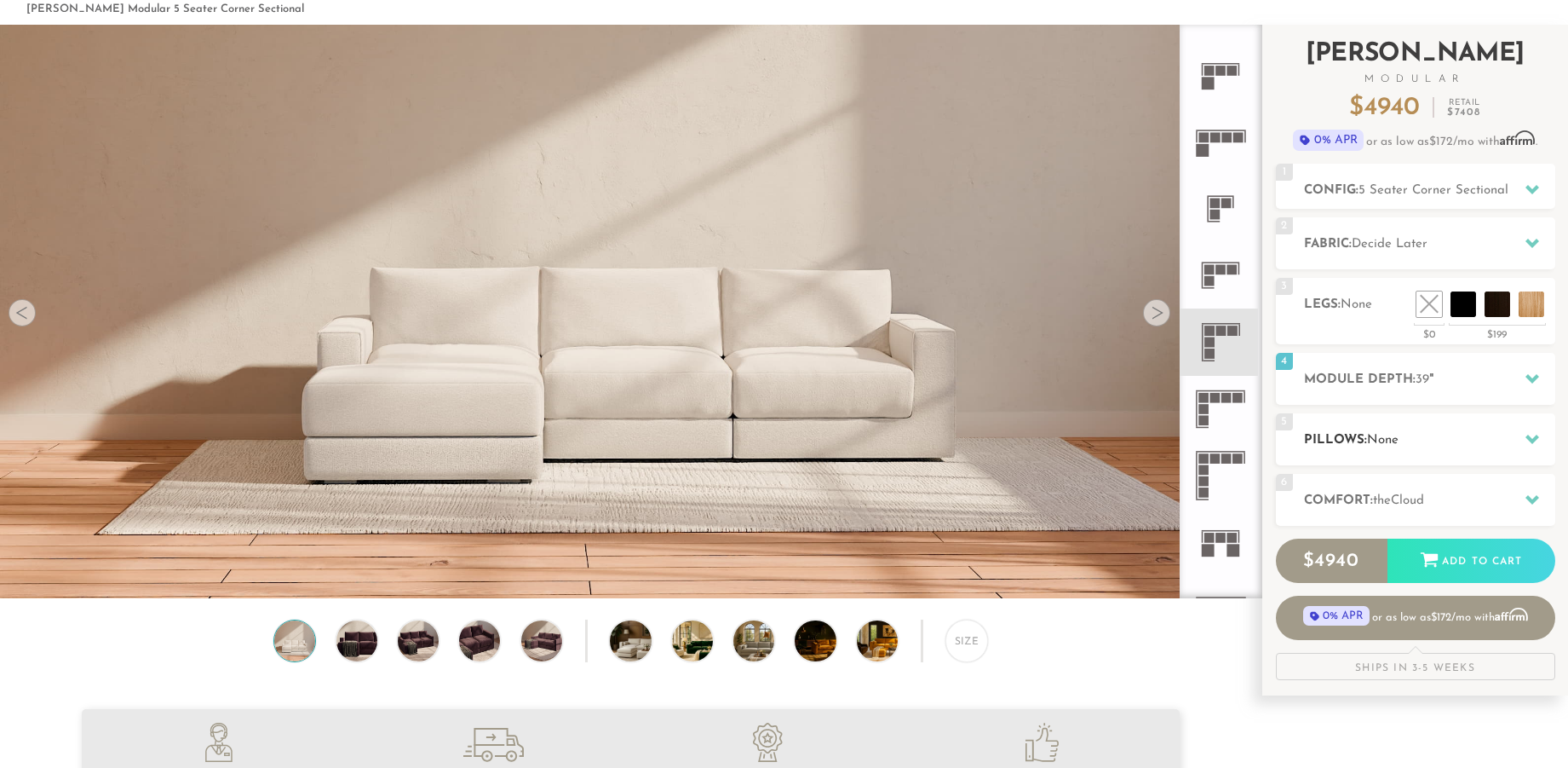
click at [1493, 441] on h2 "Pillows: None" at bounding box center [1429, 439] width 251 height 19
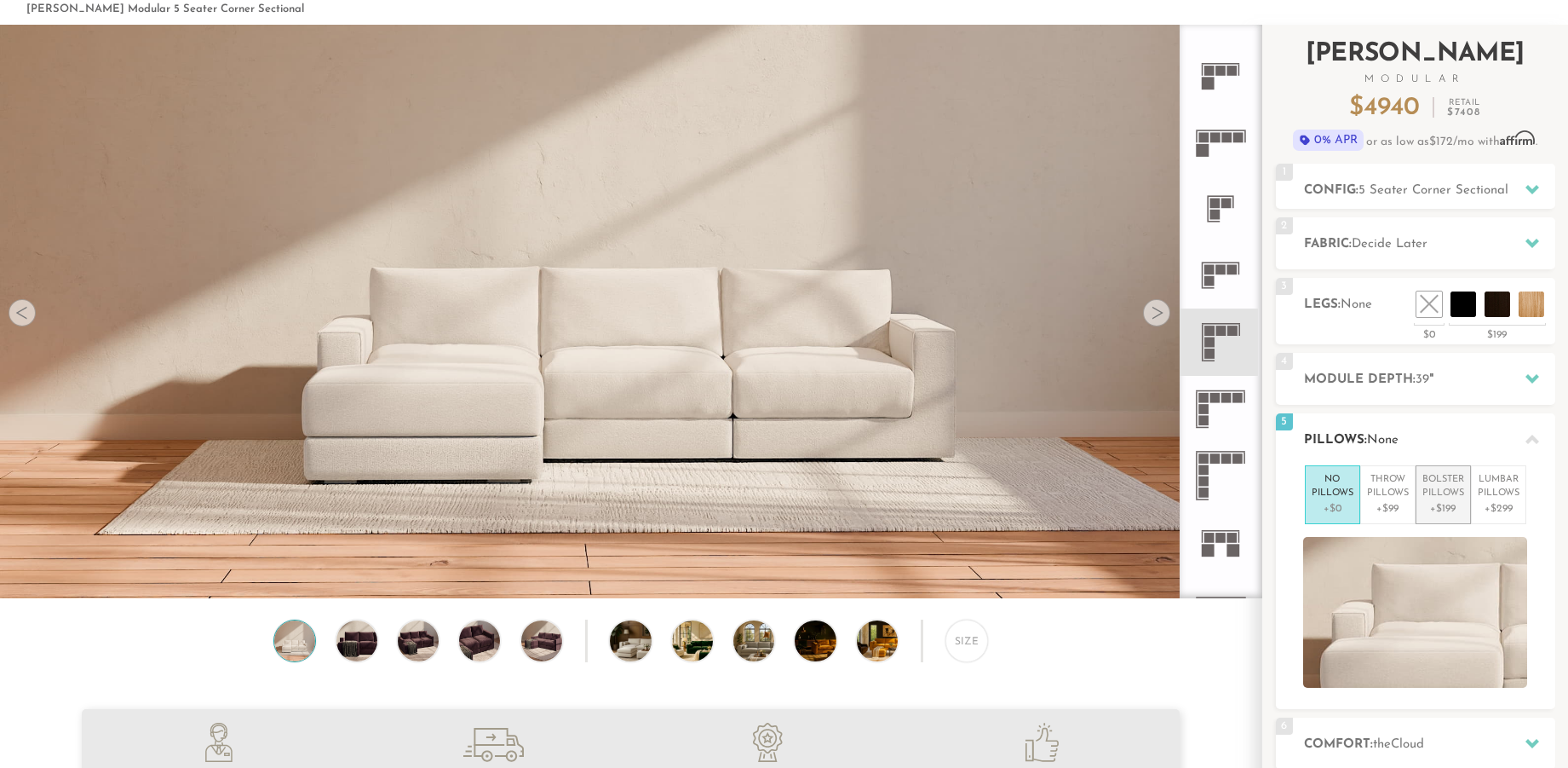
click at [1444, 485] on p "Bolster Pillows" at bounding box center [1442, 487] width 41 height 28
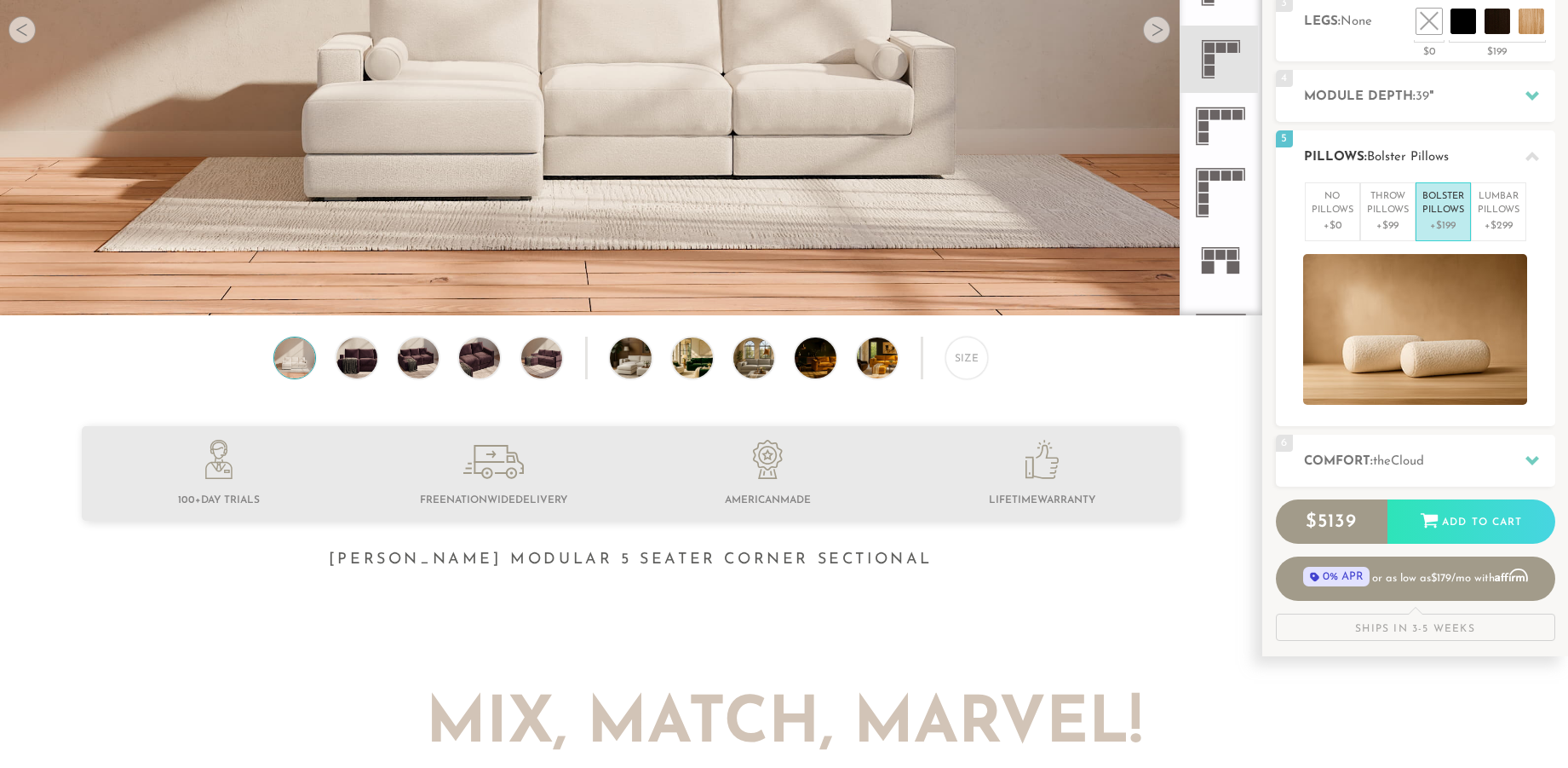
scroll to position [363, 0]
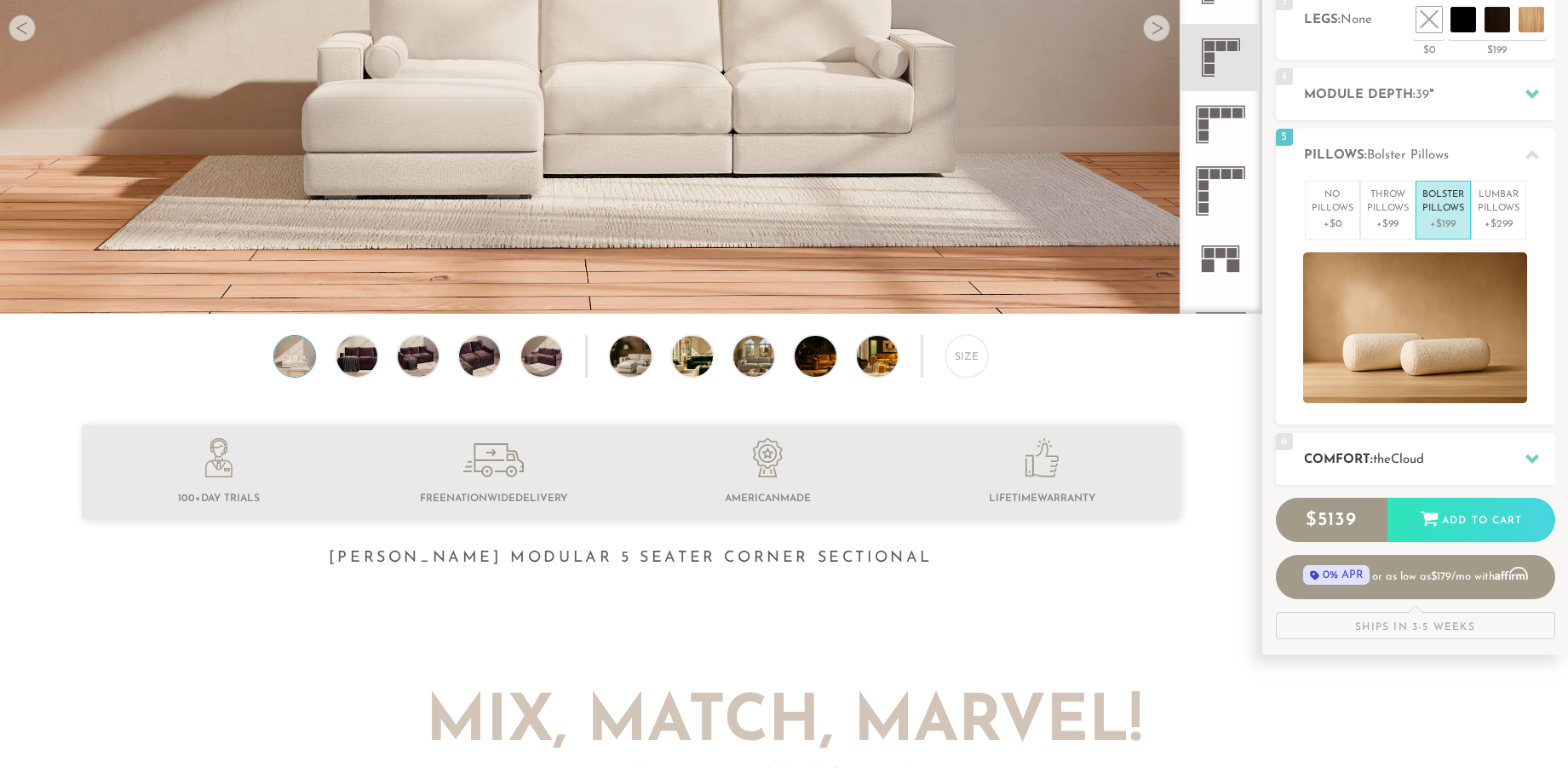
click at [1428, 465] on h2 "Comfort: the Cloud" at bounding box center [1429, 460] width 251 height 19
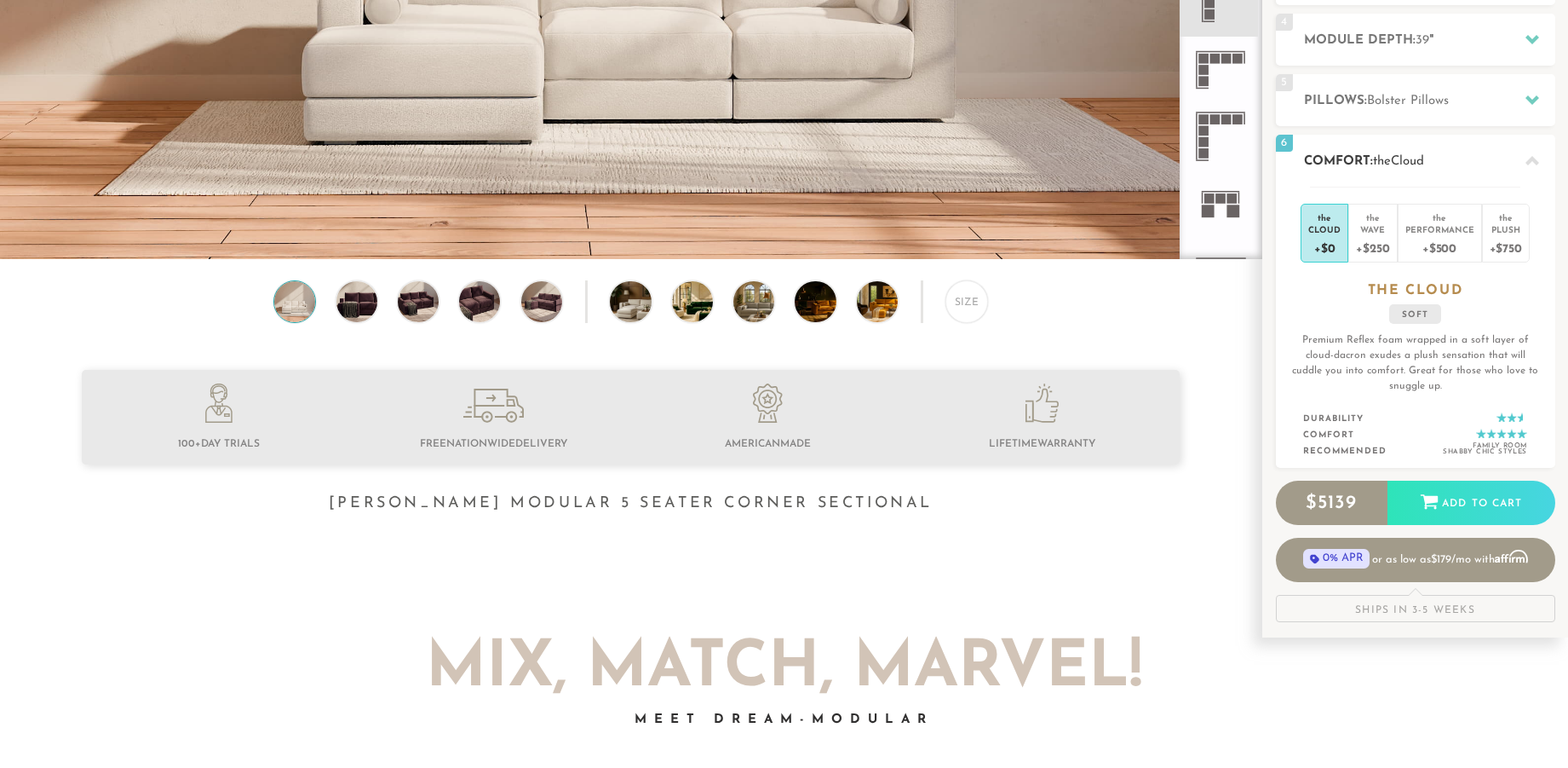
scroll to position [456, 0]
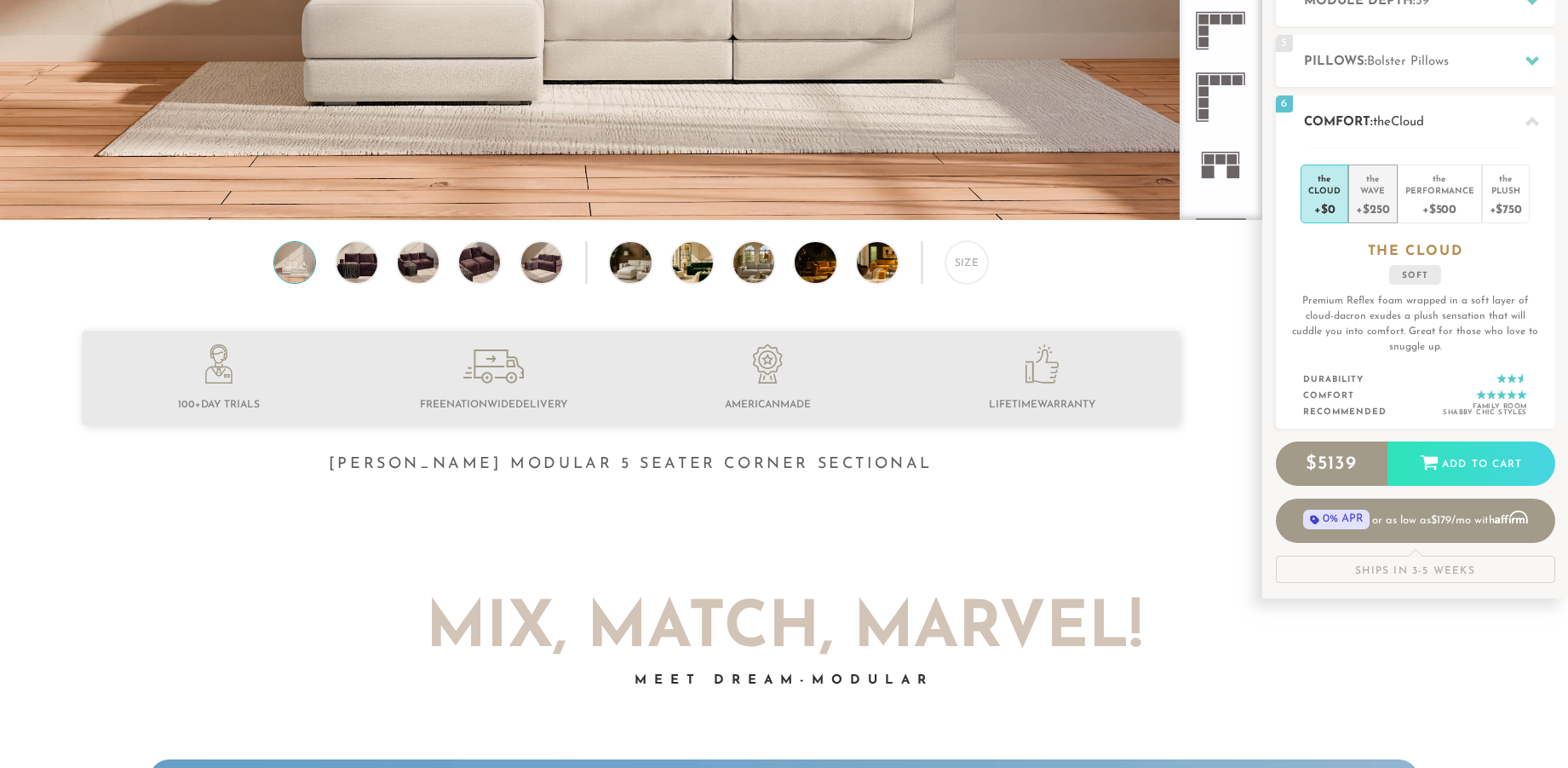
click at [1391, 193] on li "the Wave +$250" at bounding box center [1372, 194] width 48 height 59
click at [1430, 190] on div "Performance" at bounding box center [1439, 190] width 69 height 12
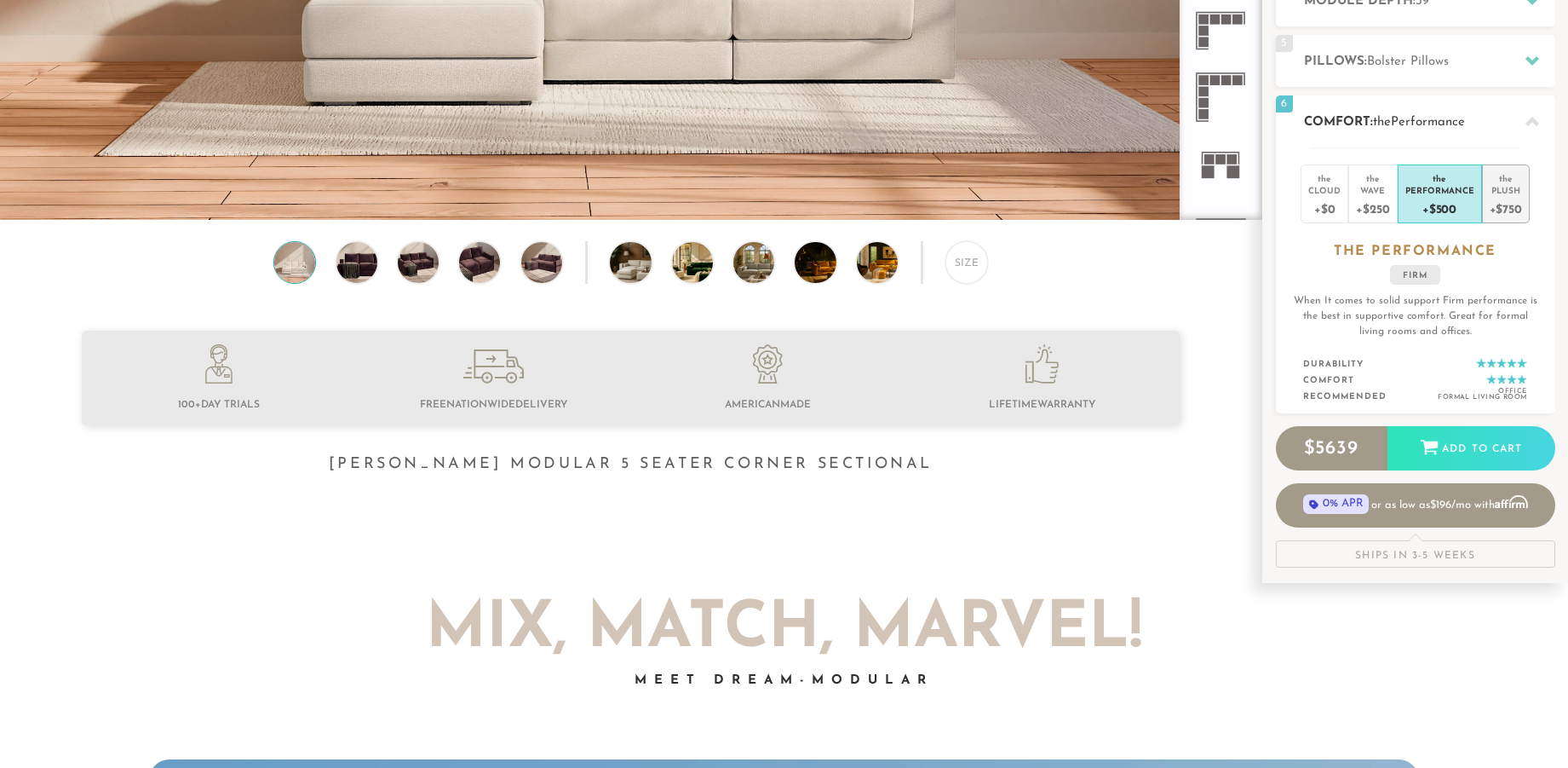
click at [1509, 188] on div "Plush" at bounding box center [1505, 190] width 33 height 12
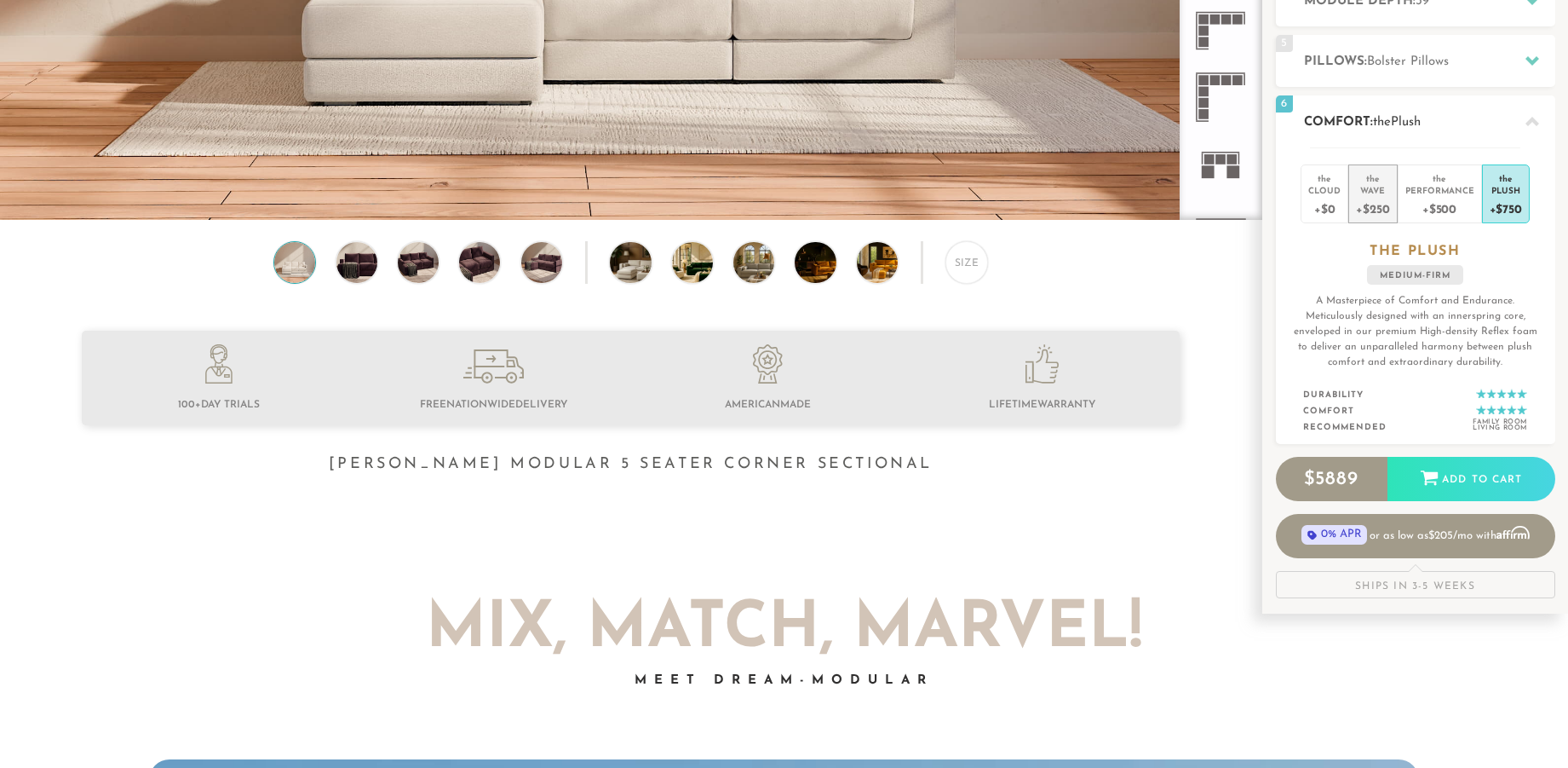
click at [1394, 191] on li "the Wave +$250" at bounding box center [1372, 194] width 48 height 59
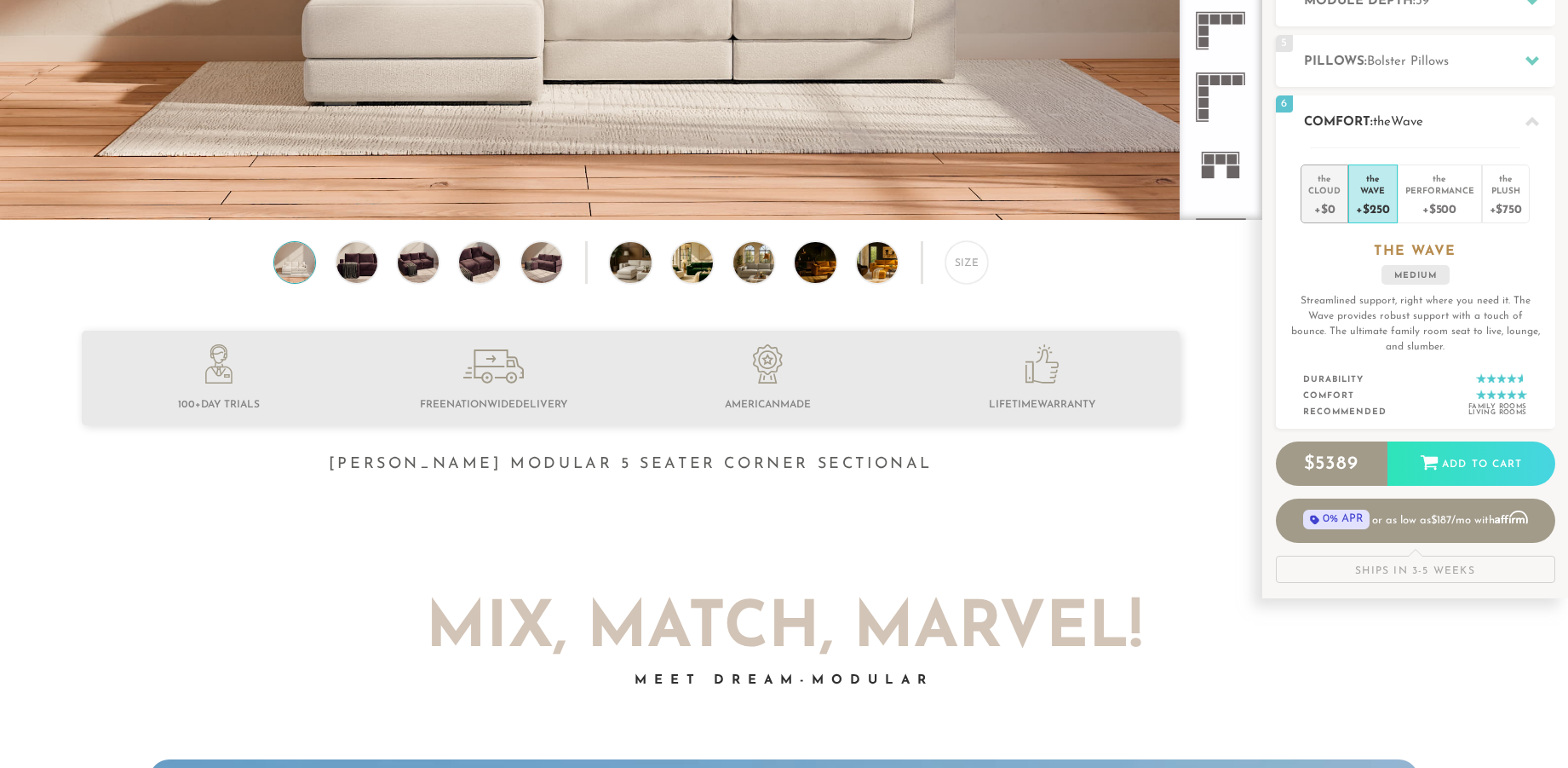
click at [1328, 184] on div "Cloud" at bounding box center [1324, 190] width 33 height 12
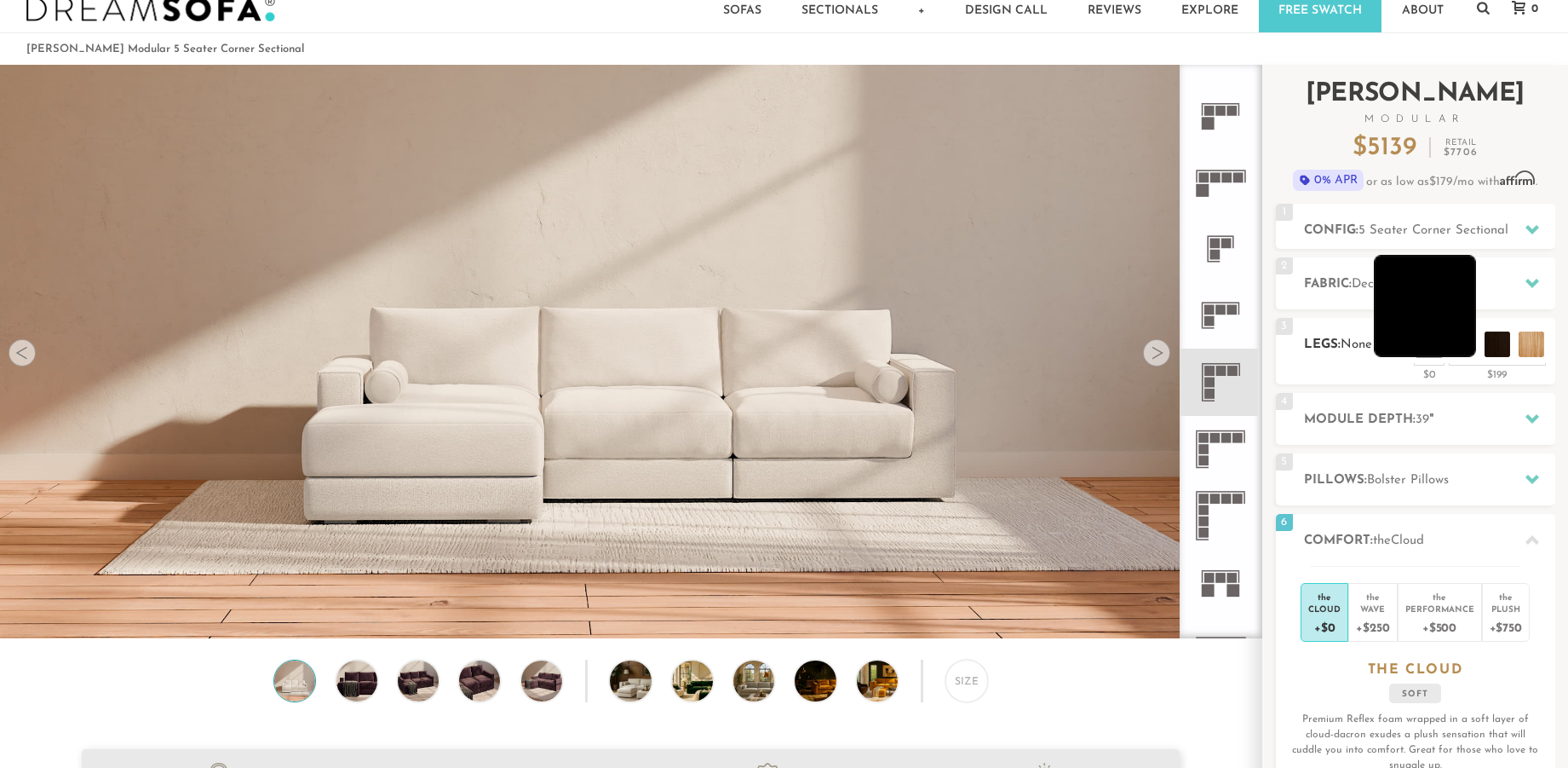
scroll to position [40, 0]
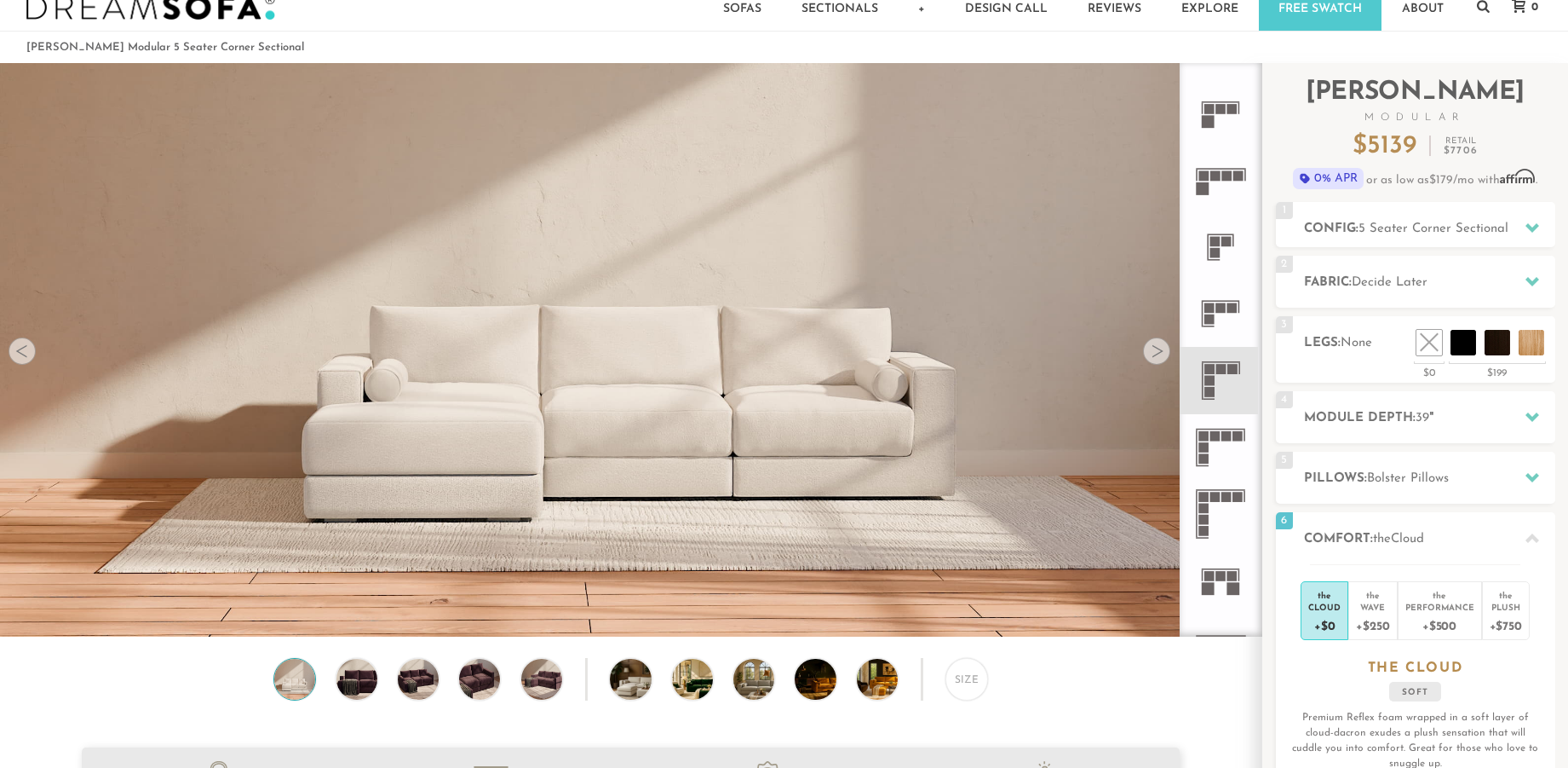
click at [1157, 354] on div at bounding box center [1156, 351] width 27 height 27
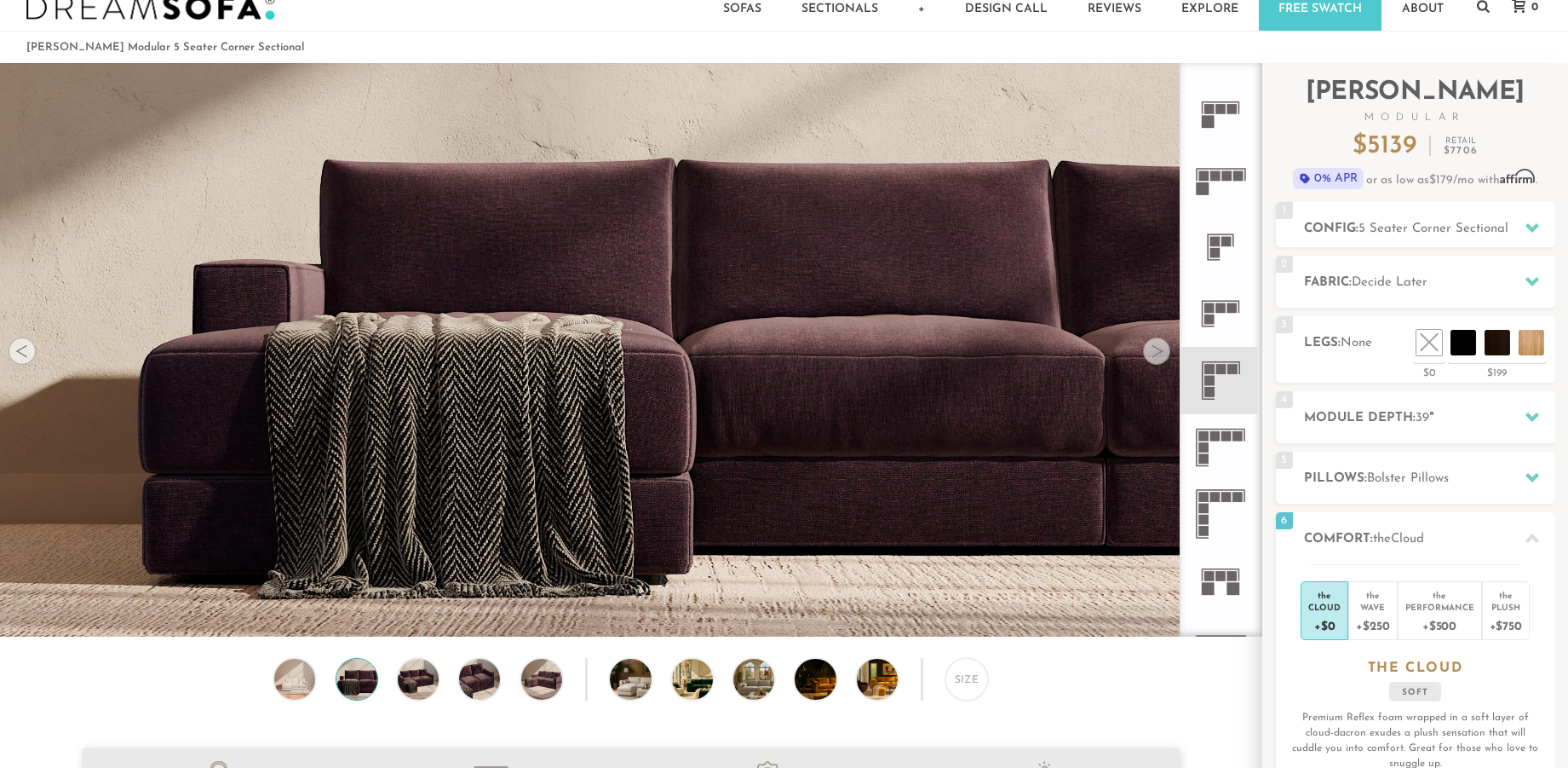
click at [1157, 354] on div at bounding box center [1156, 351] width 27 height 27
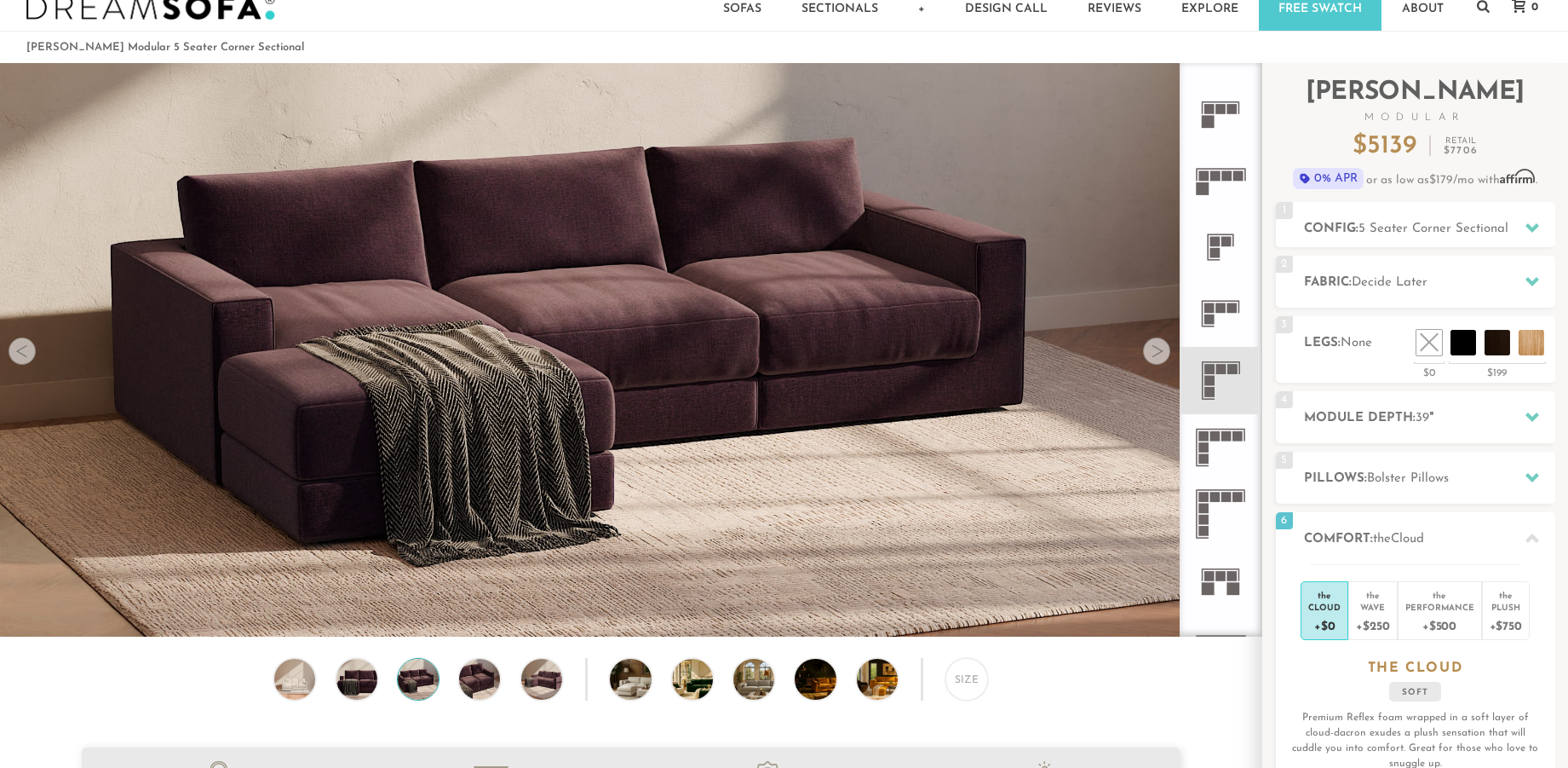
click at [1157, 354] on div at bounding box center [1156, 351] width 27 height 27
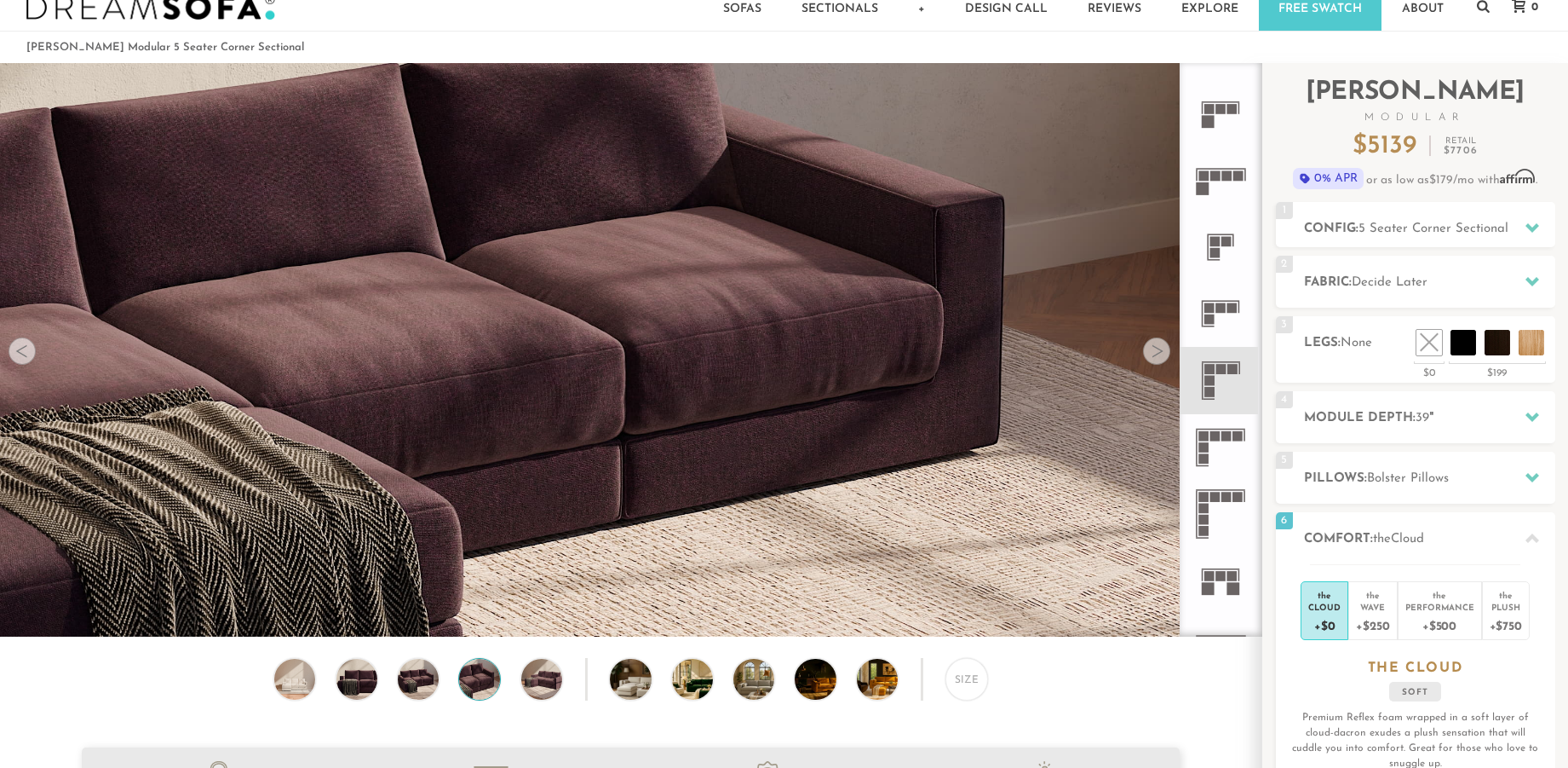
click at [1157, 354] on div at bounding box center [1156, 351] width 27 height 27
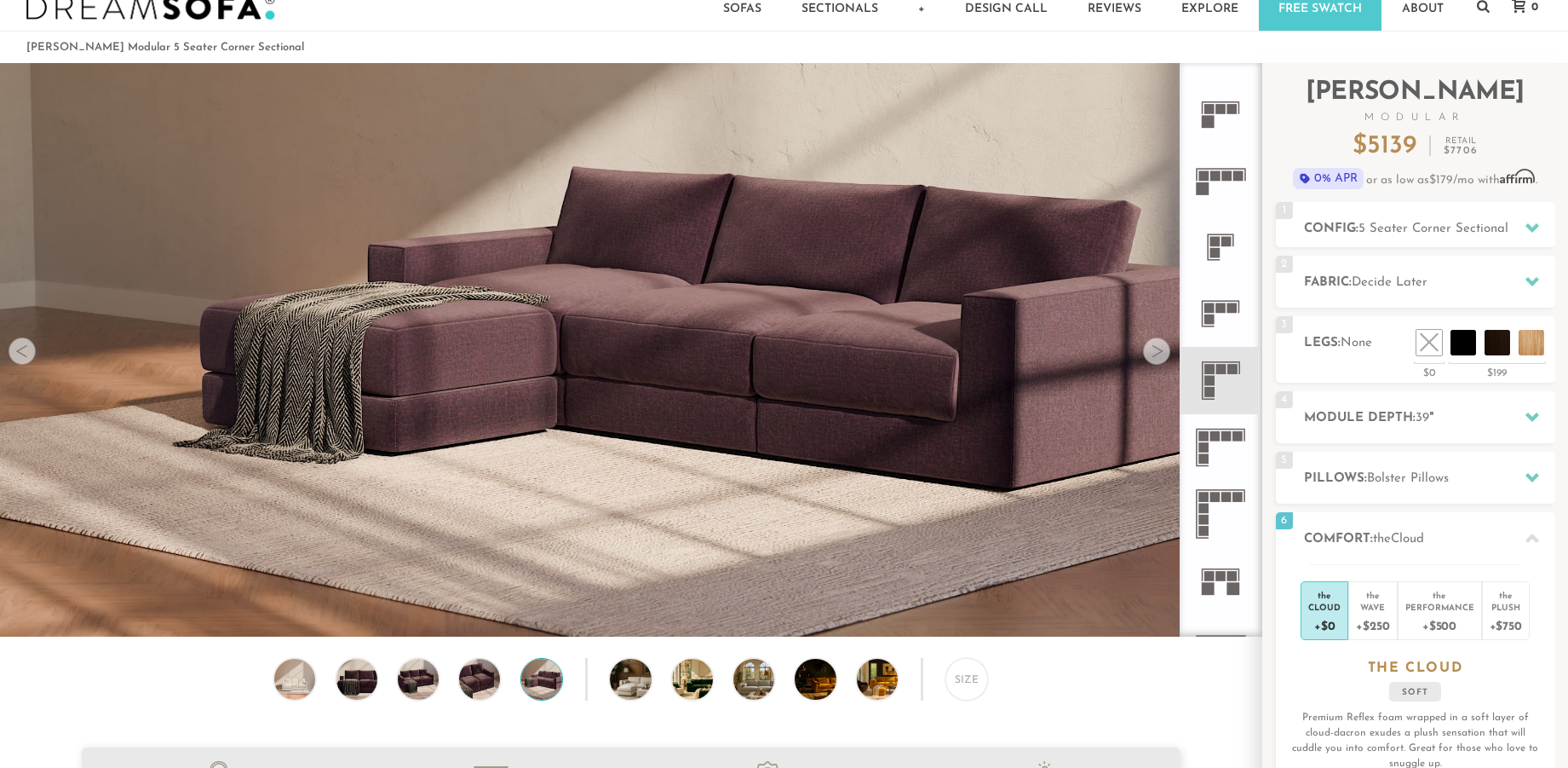
click at [1157, 354] on div at bounding box center [1156, 351] width 27 height 27
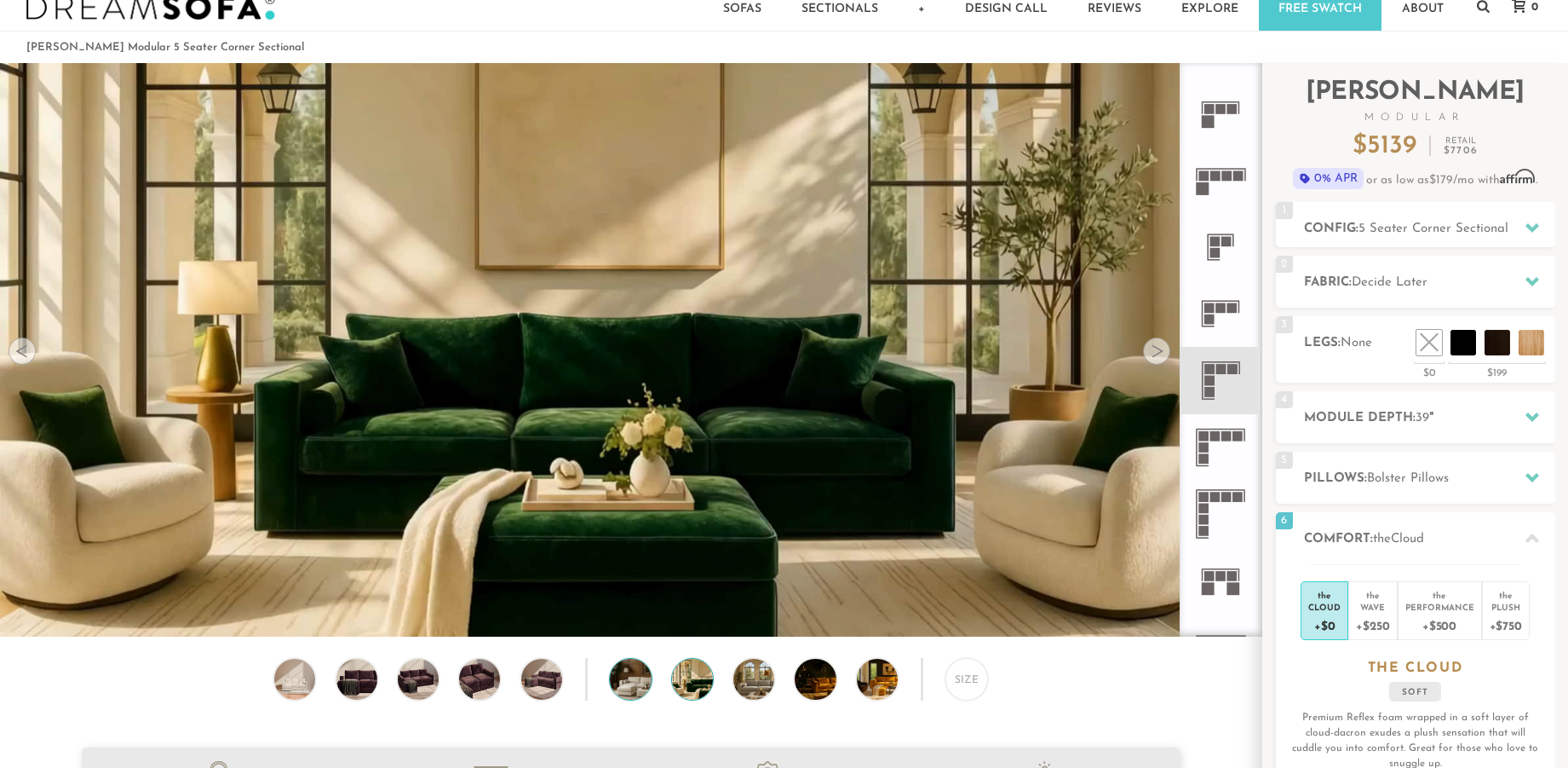
click at [638, 677] on img at bounding box center [646, 679] width 73 height 41
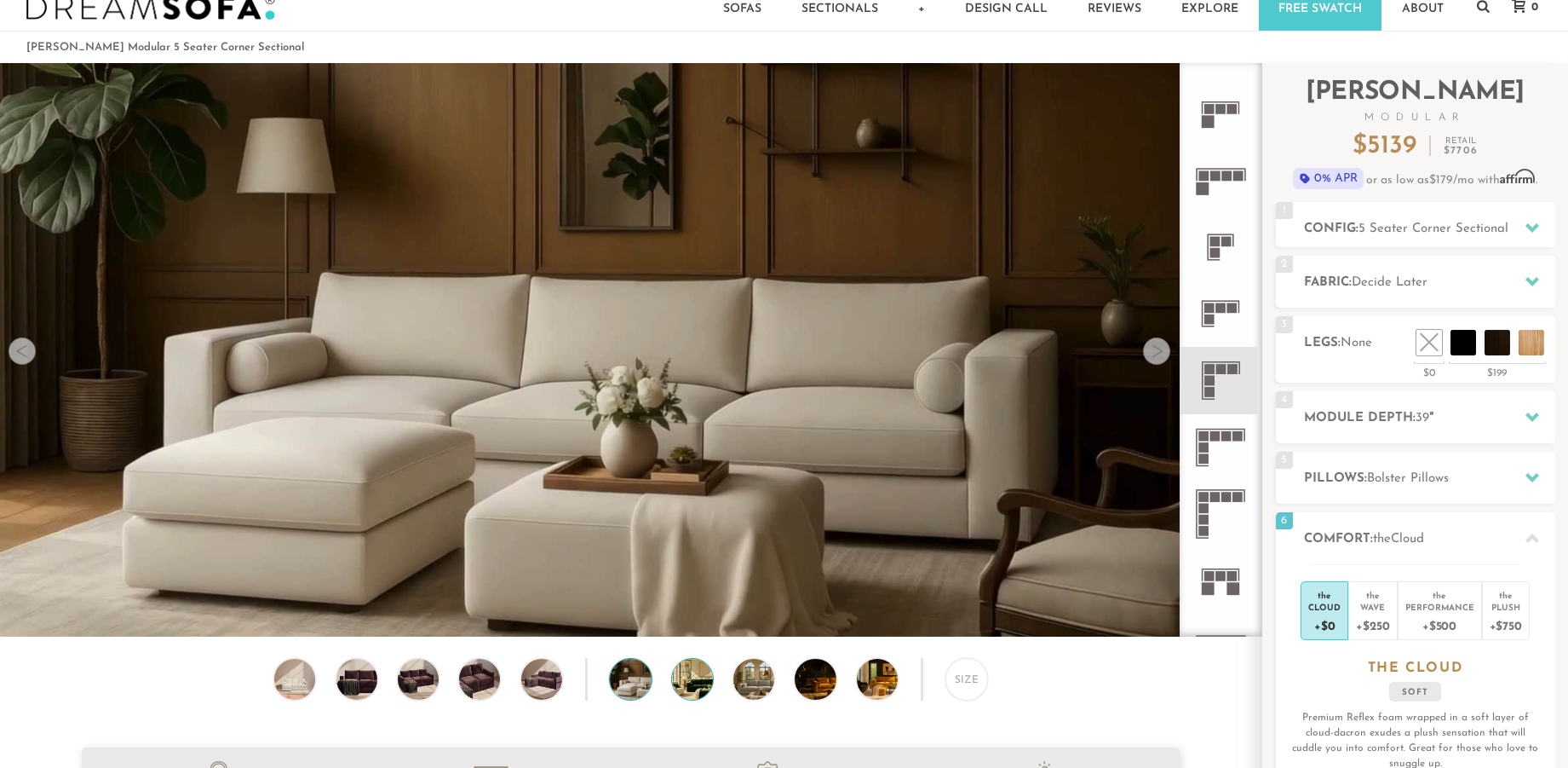
click at [689, 683] on img at bounding box center [708, 679] width 73 height 41
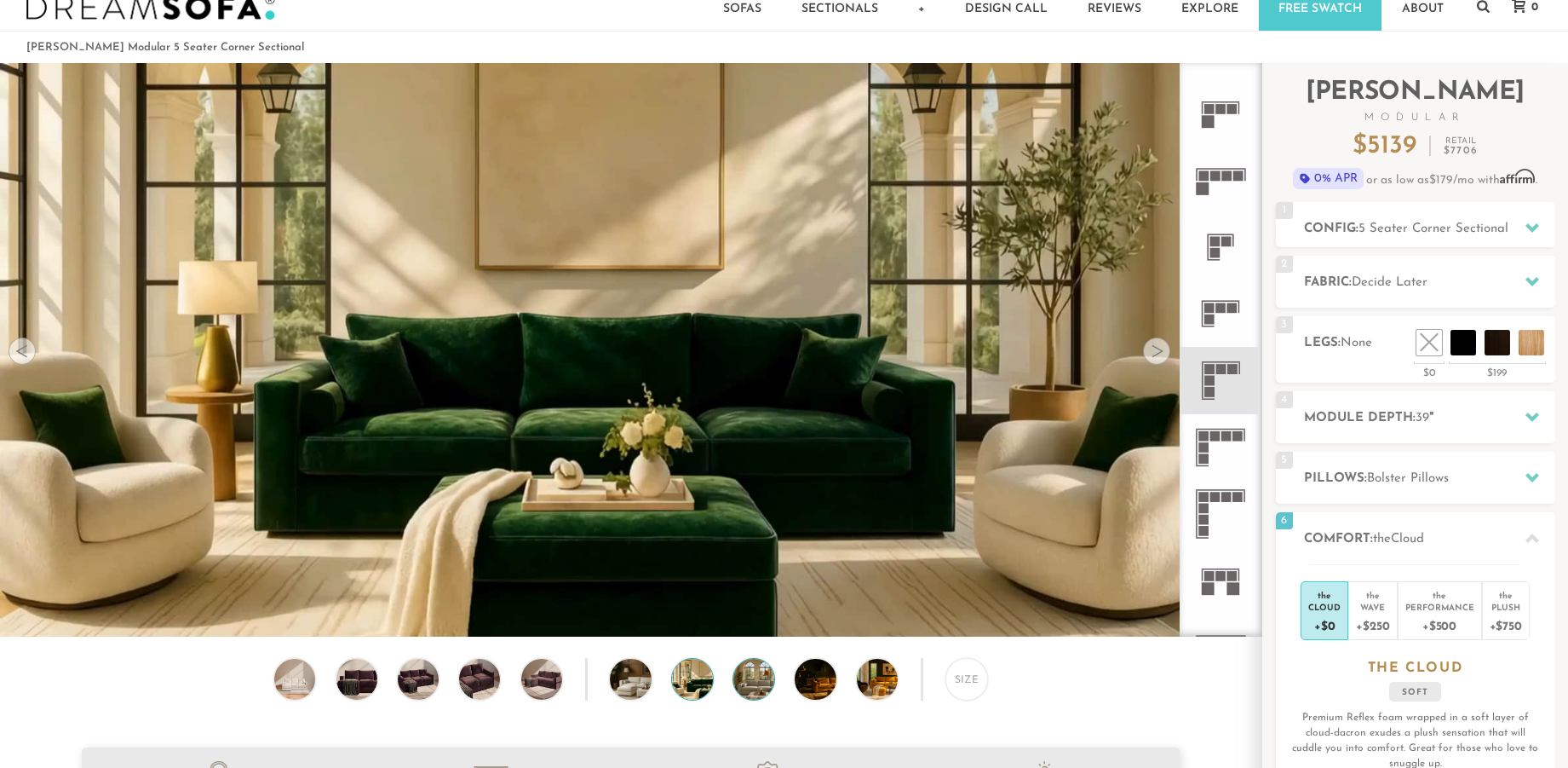
click at [749, 683] on img at bounding box center [769, 679] width 73 height 41
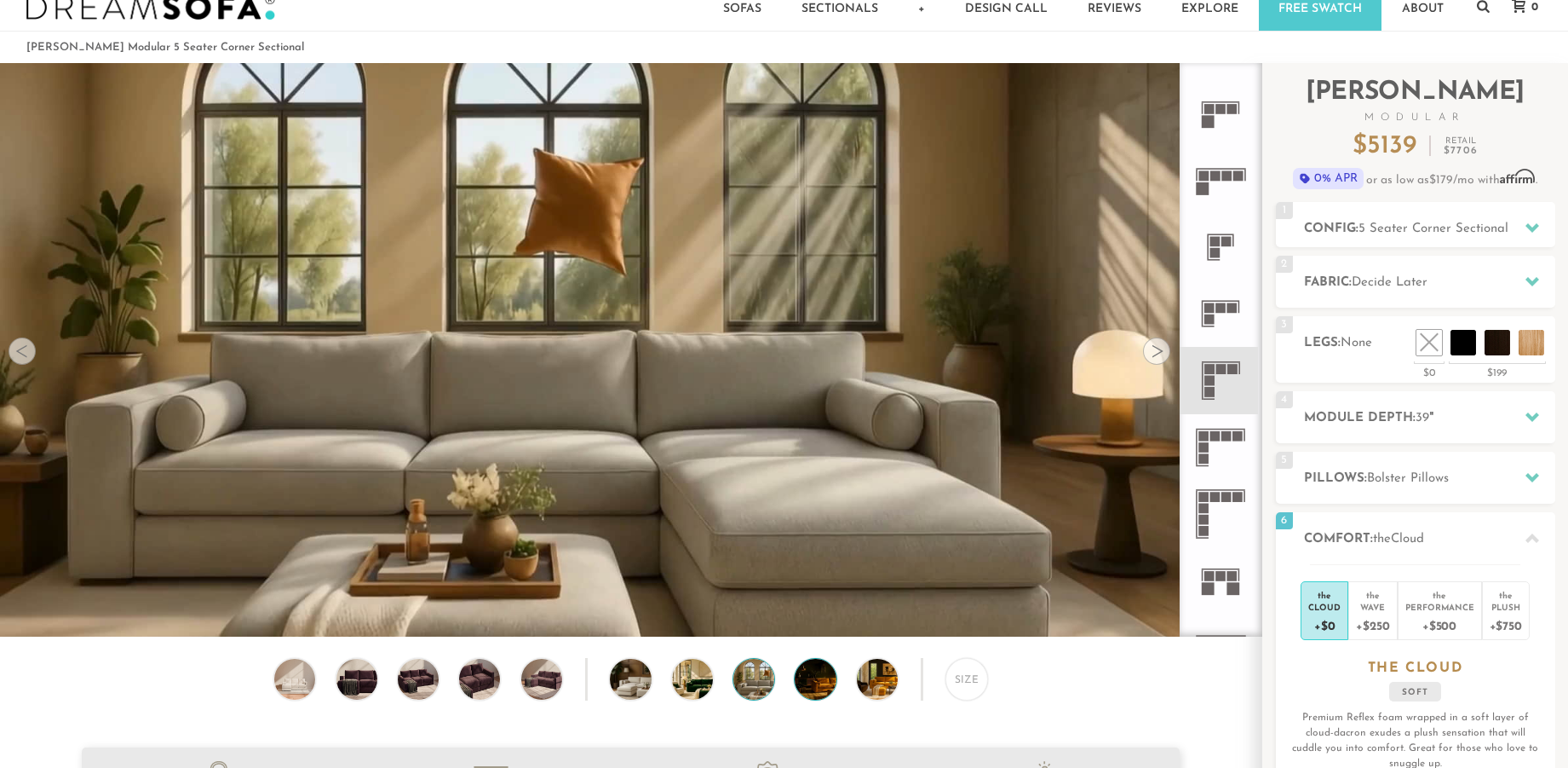
click at [825, 688] on img at bounding box center [830, 679] width 73 height 41
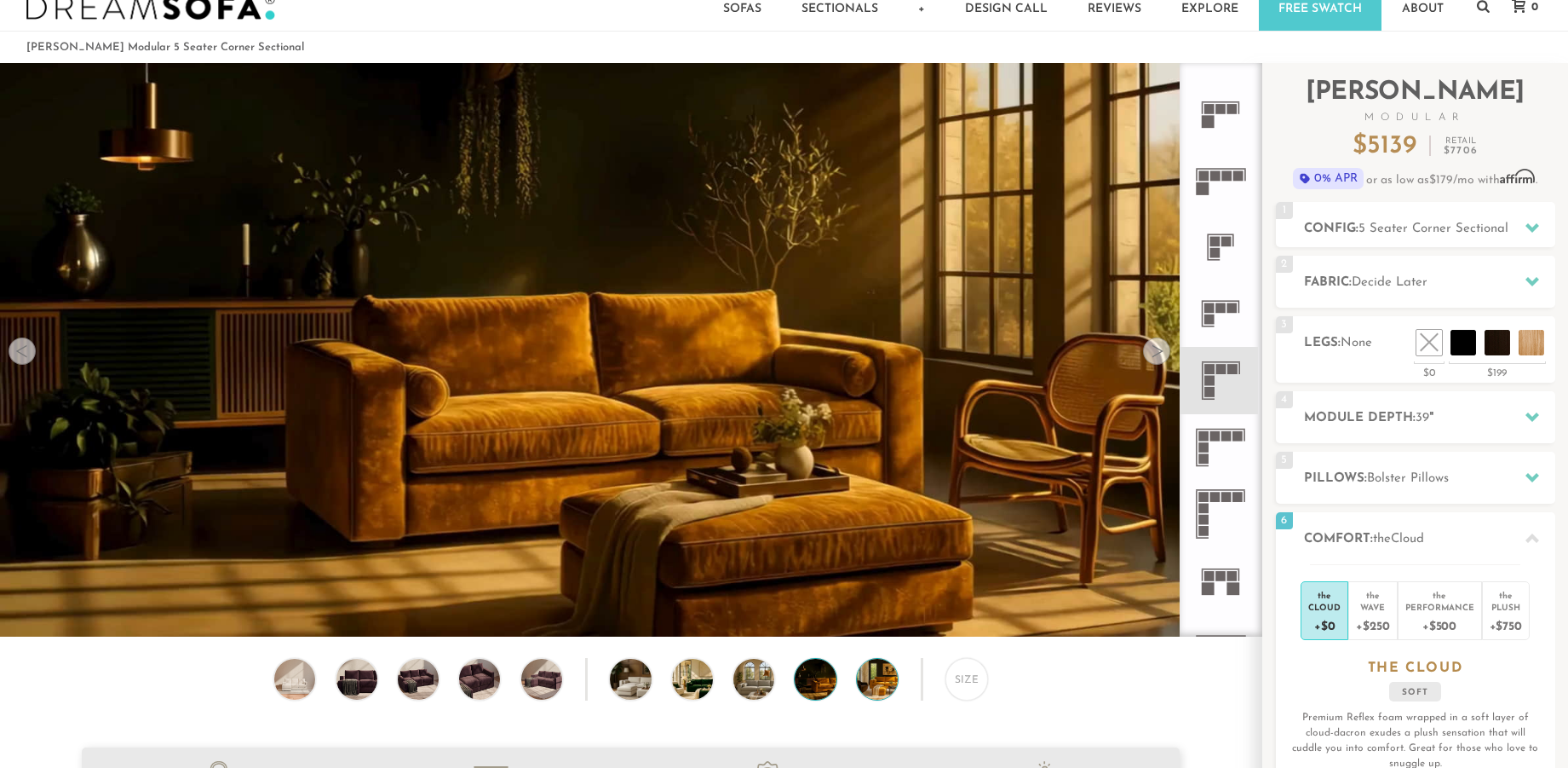
click at [871, 683] on img at bounding box center [893, 679] width 73 height 41
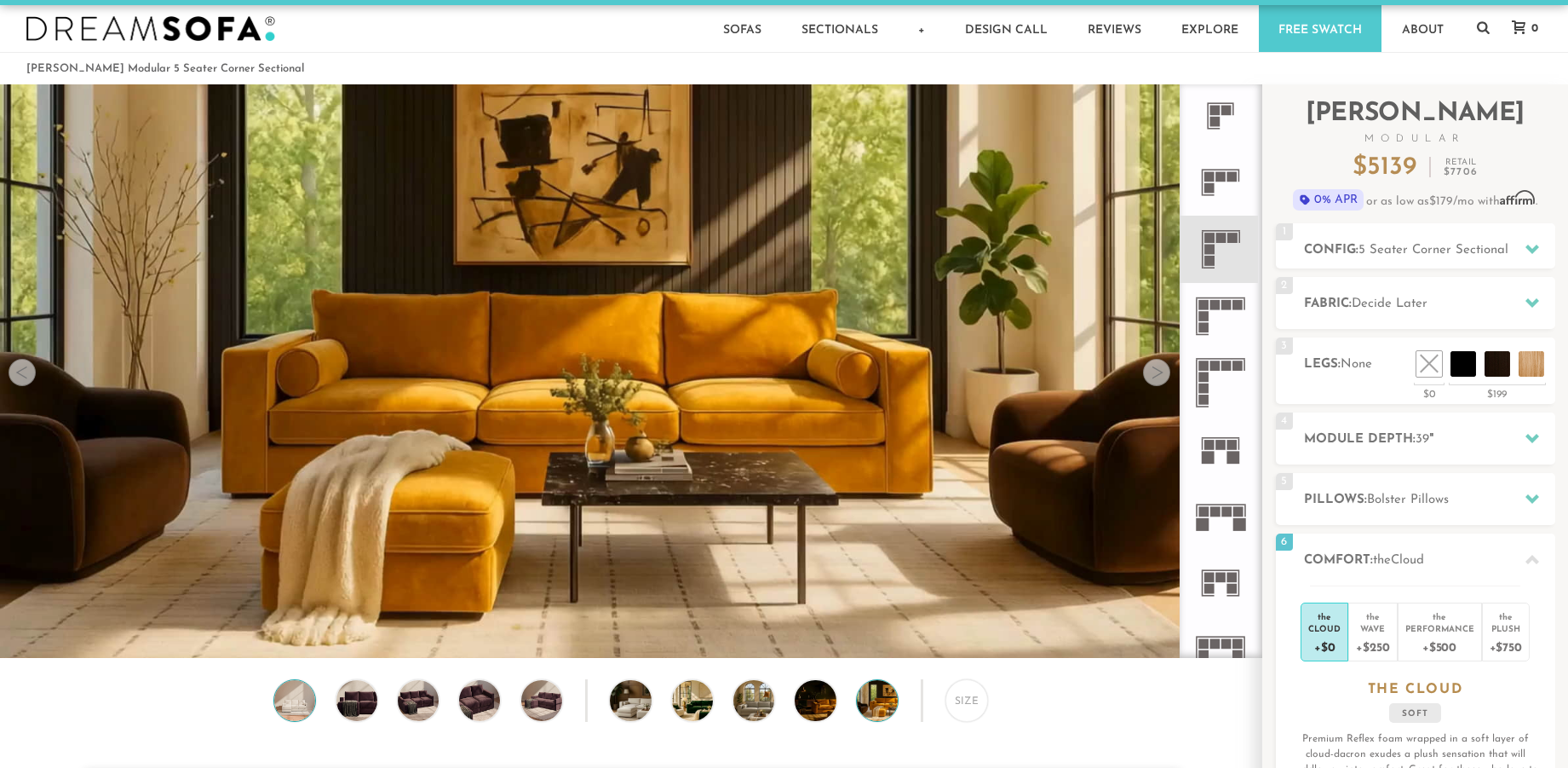
scroll to position [36, 0]
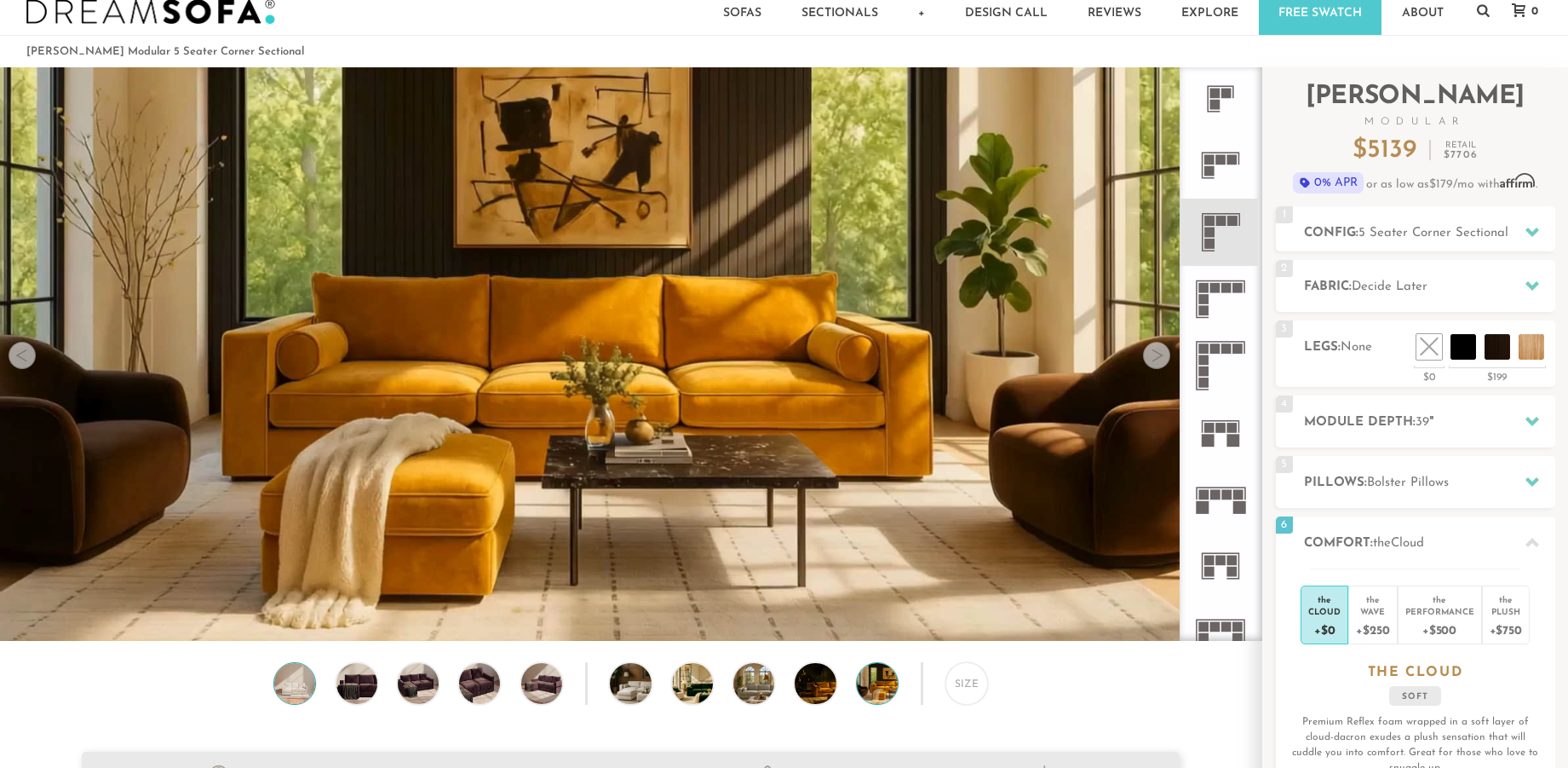
click at [300, 690] on img at bounding box center [295, 683] width 49 height 41
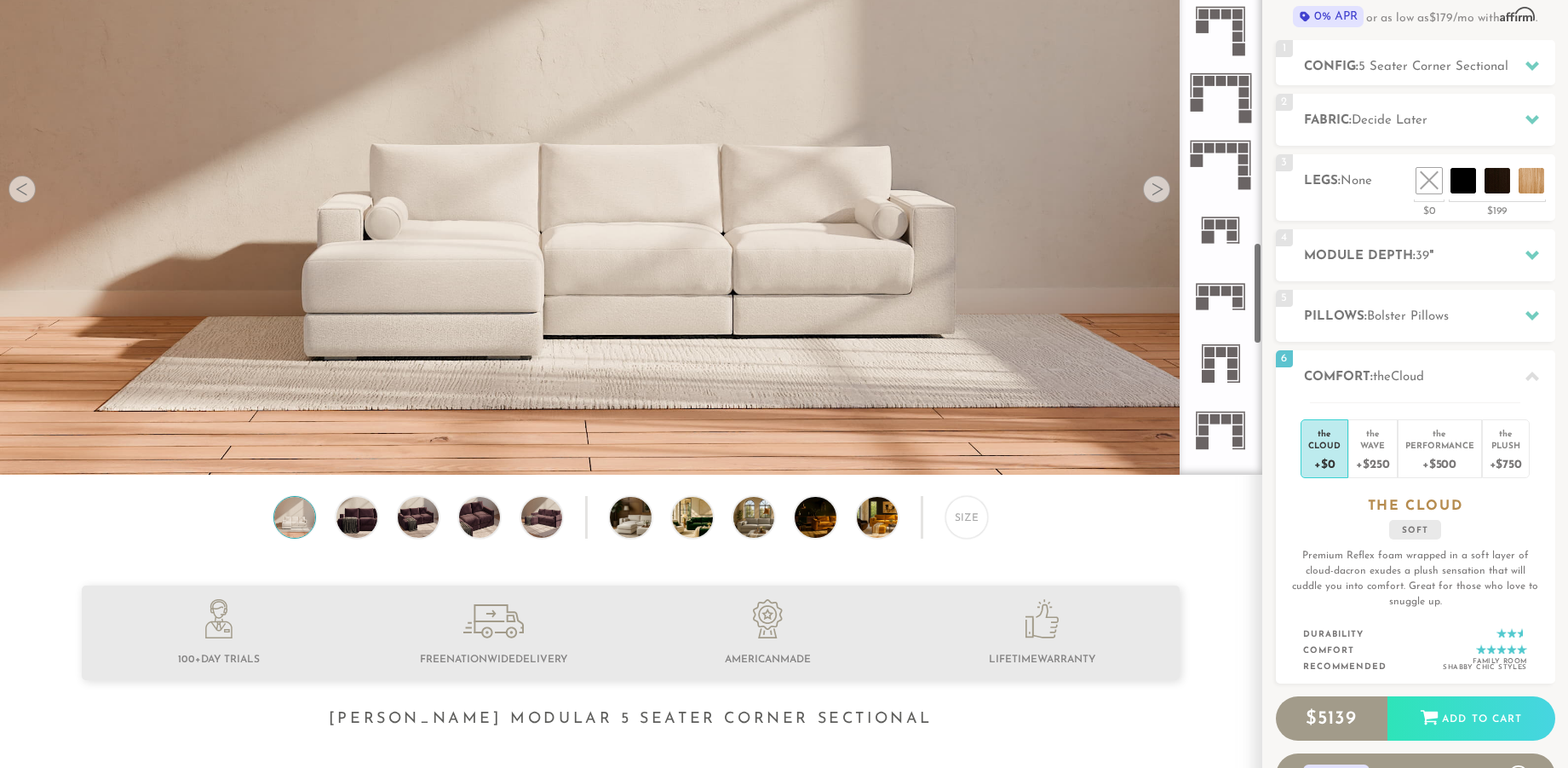
scroll to position [1909, 0]
click at [1396, 75] on h2 "Config: 5 Seater Corner Sectional" at bounding box center [1429, 67] width 251 height 19
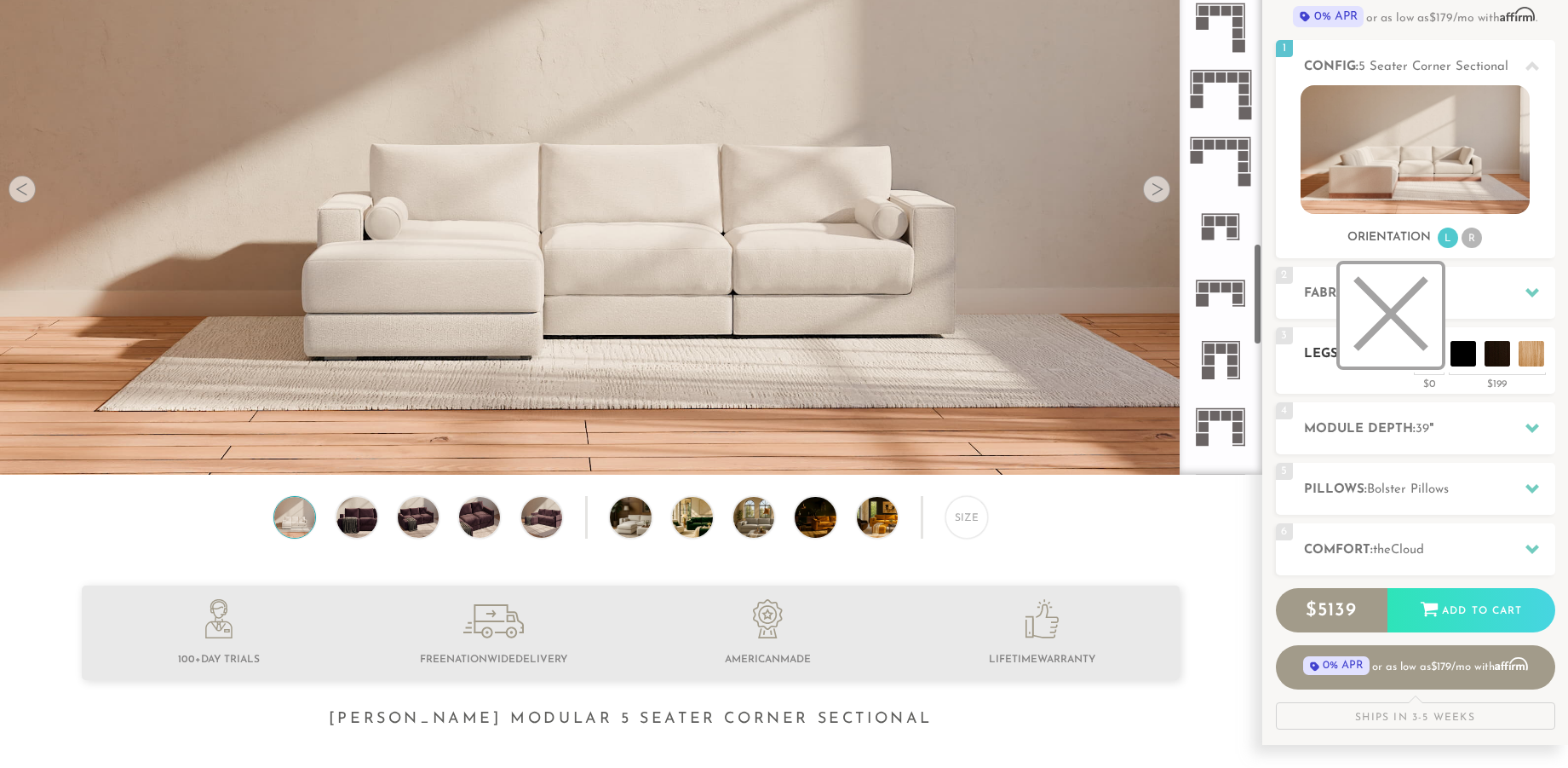
click at [1423, 354] on li at bounding box center [1391, 315] width 102 height 102
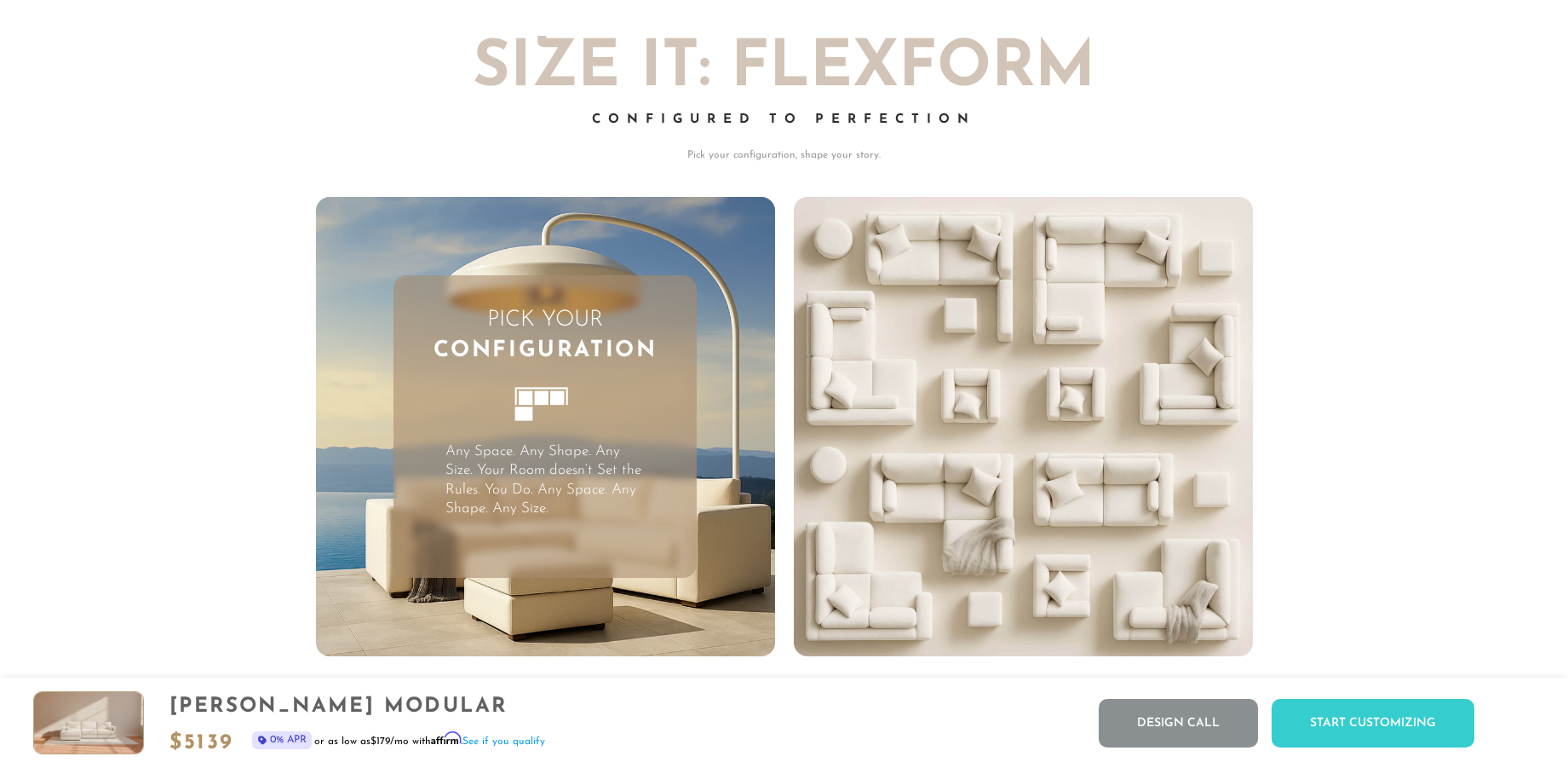
scroll to position [4721, 0]
